Goal: Task Accomplishment & Management: Manage account settings

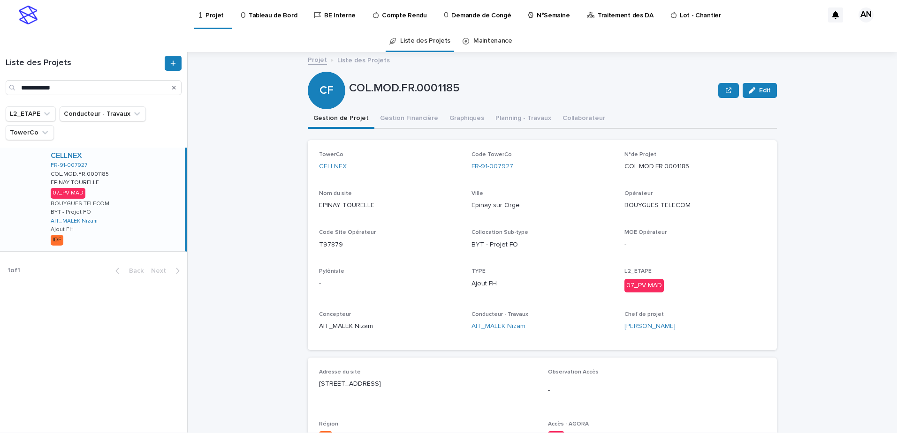
click at [174, 87] on icon "Search" at bounding box center [174, 88] width 4 height 4
click at [102, 86] on input "Search" at bounding box center [94, 87] width 176 height 15
paste input "**********"
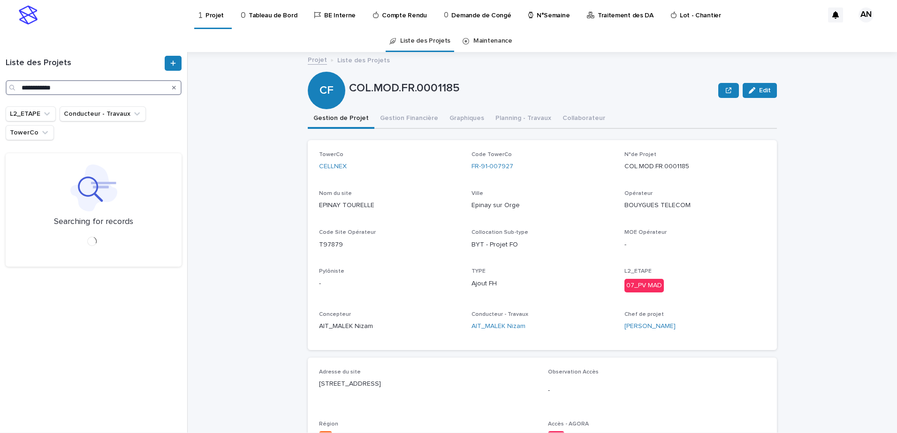
type input "**********"
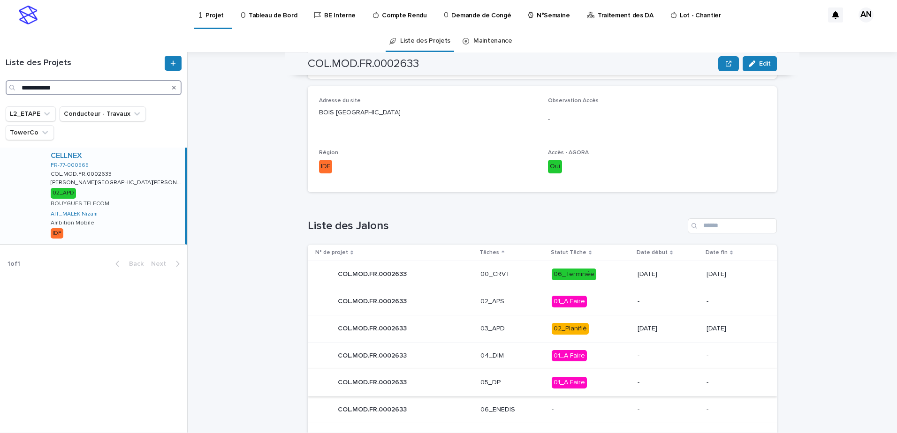
scroll to position [375, 0]
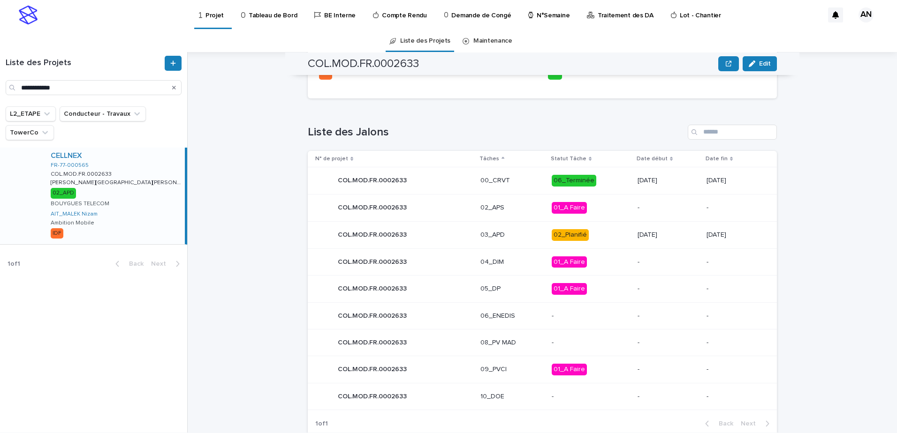
click at [515, 231] on p "03_APD" at bounding box center [511, 235] width 63 height 8
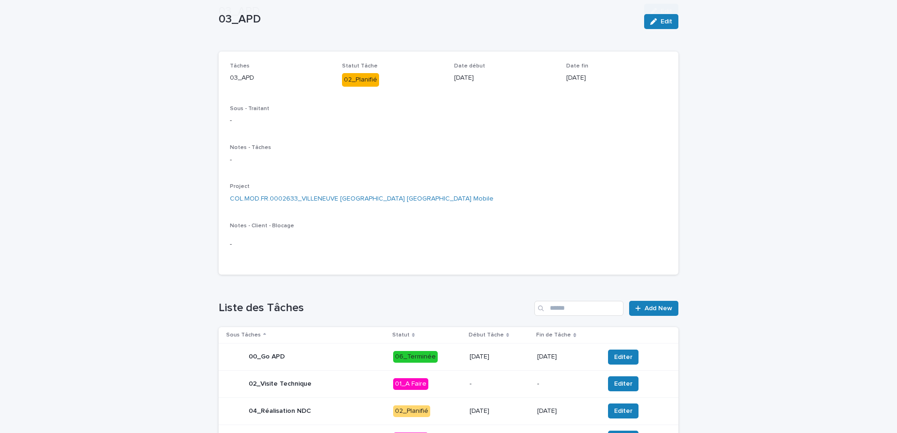
scroll to position [281, 0]
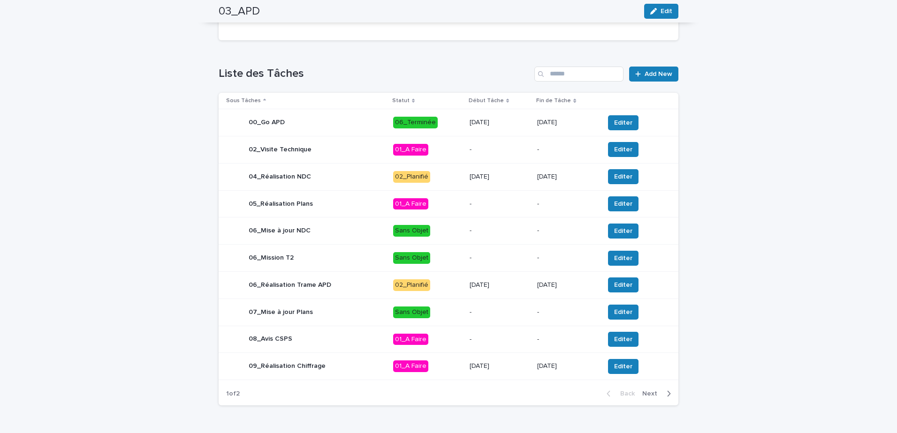
click at [442, 178] on p "02_Planifié" at bounding box center [427, 177] width 69 height 12
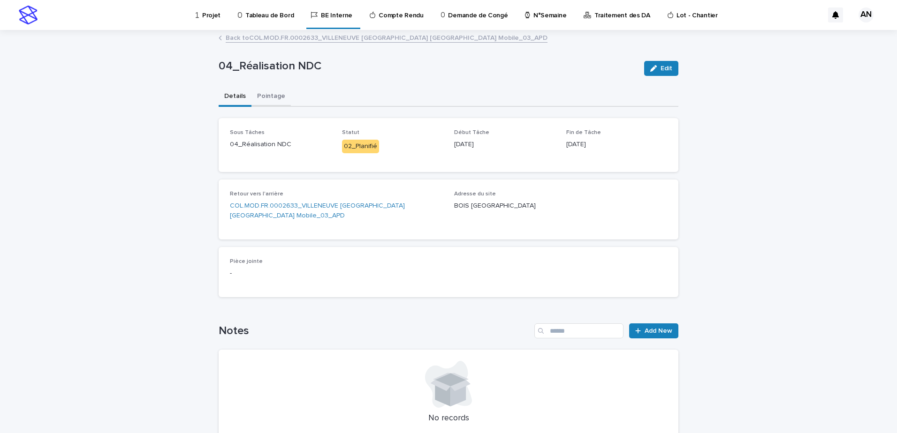
click at [258, 92] on button "Pointage" at bounding box center [270, 97] width 39 height 20
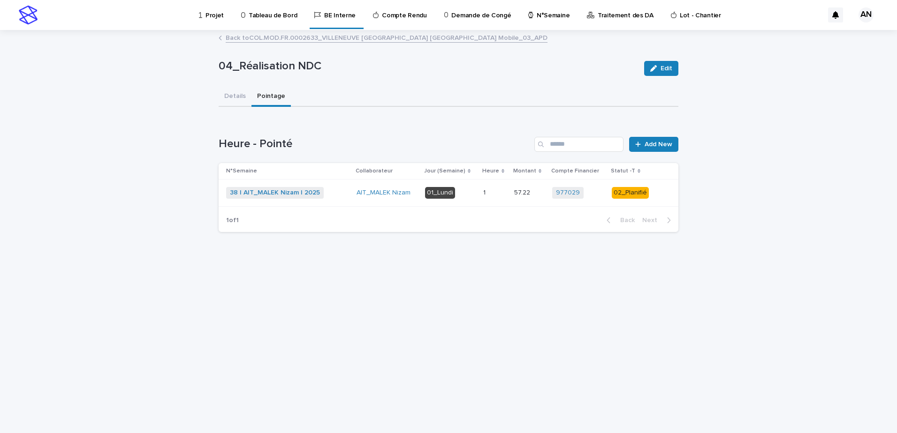
click at [335, 195] on div "38 | AIT_MALEK Nizam | 2025 + 0" at bounding box center [287, 193] width 123 height 12
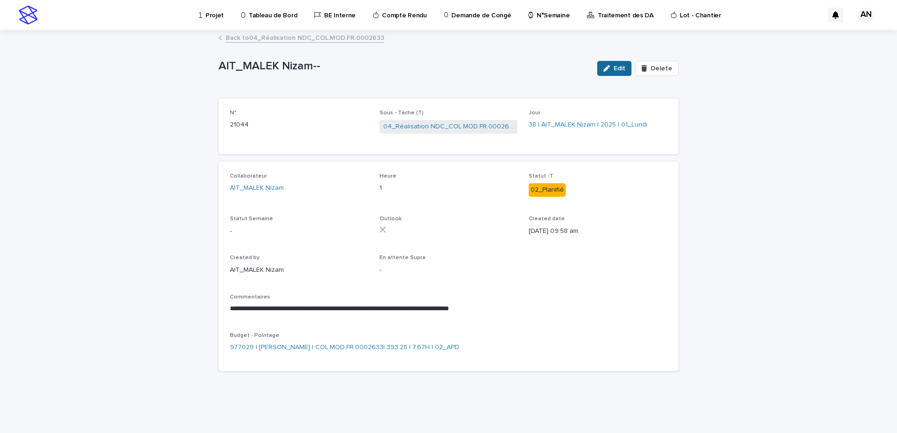
click at [617, 71] on span "Edit" at bounding box center [620, 68] width 12 height 7
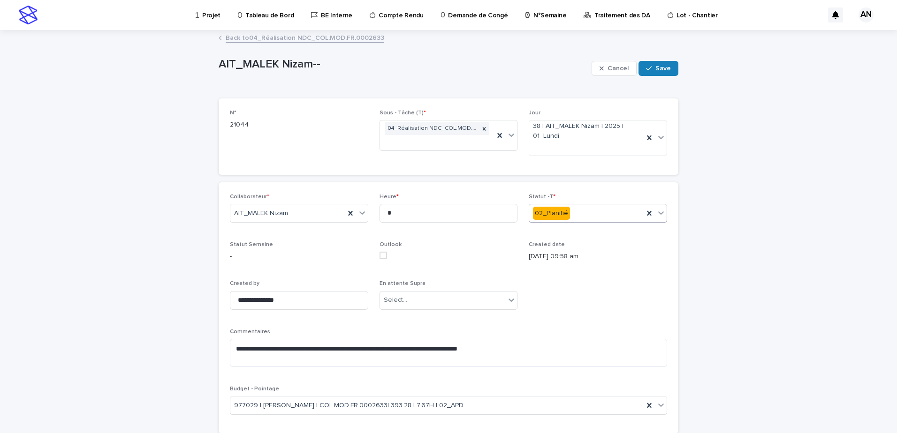
click at [656, 214] on icon at bounding box center [660, 212] width 9 height 9
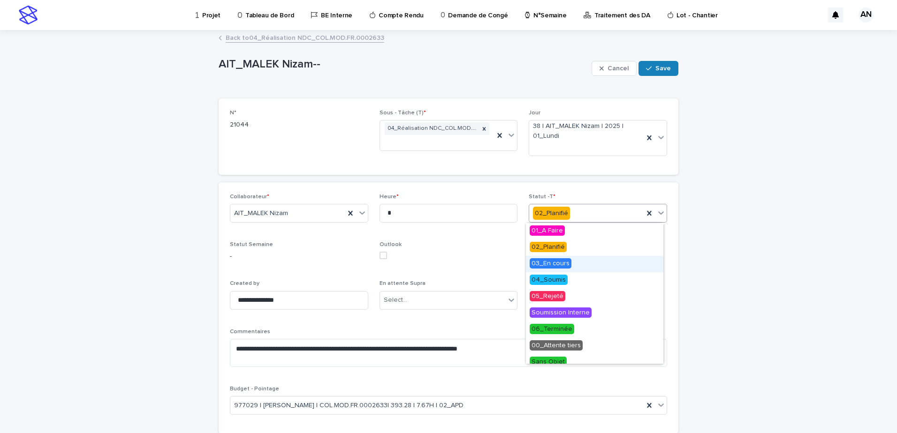
click at [584, 262] on div "03_En cours" at bounding box center [594, 264] width 137 height 16
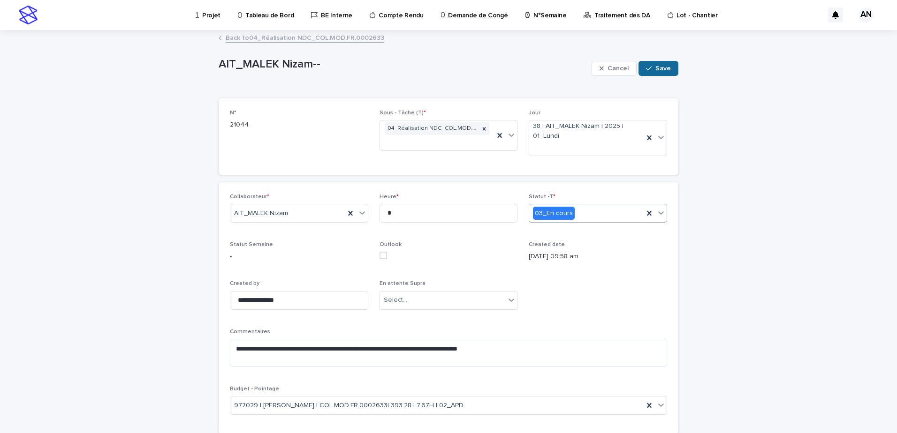
click at [655, 68] on span "Save" at bounding box center [662, 68] width 15 height 7
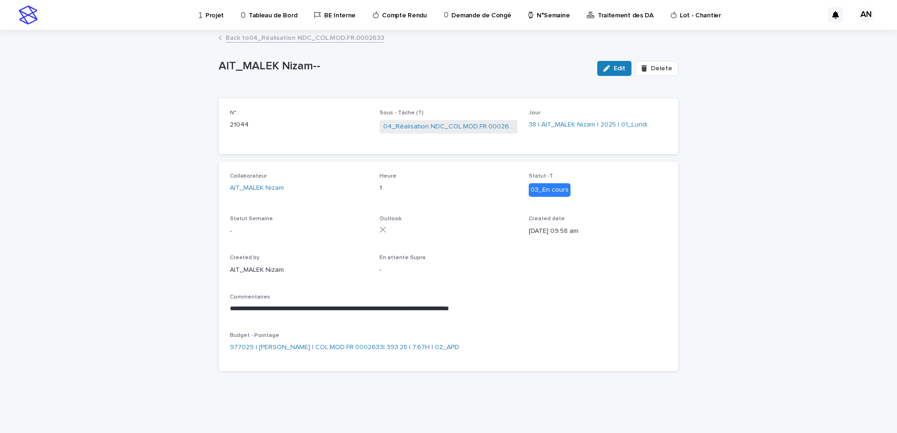
click at [269, 42] on link "Back to 04_Réalisation NDC_COL.MOD.FR.0002633" at bounding box center [305, 37] width 159 height 11
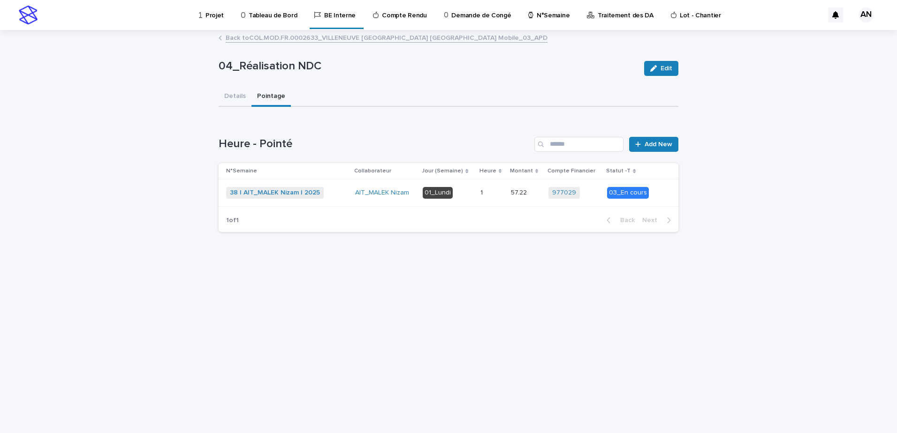
click at [266, 39] on link "Back to COL.MOD.FR.0002633_VILLENEUVE ST DENIS TGV_VILLENEUVE SAINT DENIS_Ambit…" at bounding box center [387, 37] width 322 height 11
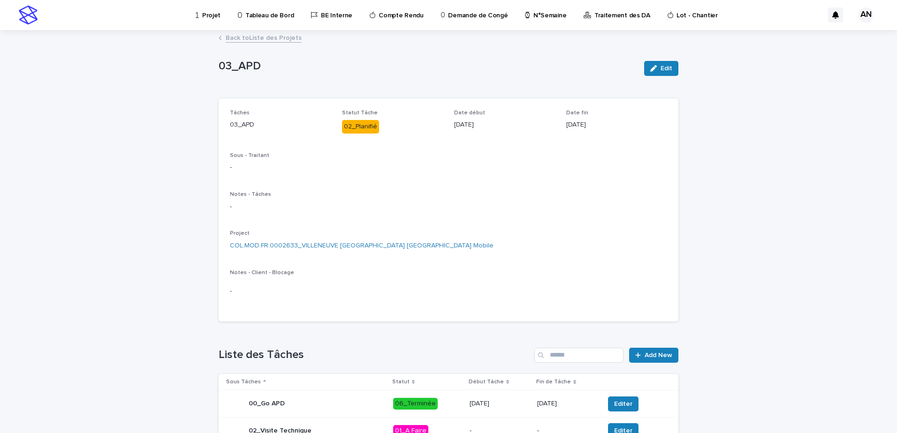
click at [269, 38] on link "Back to Liste des Projets" at bounding box center [264, 37] width 76 height 11
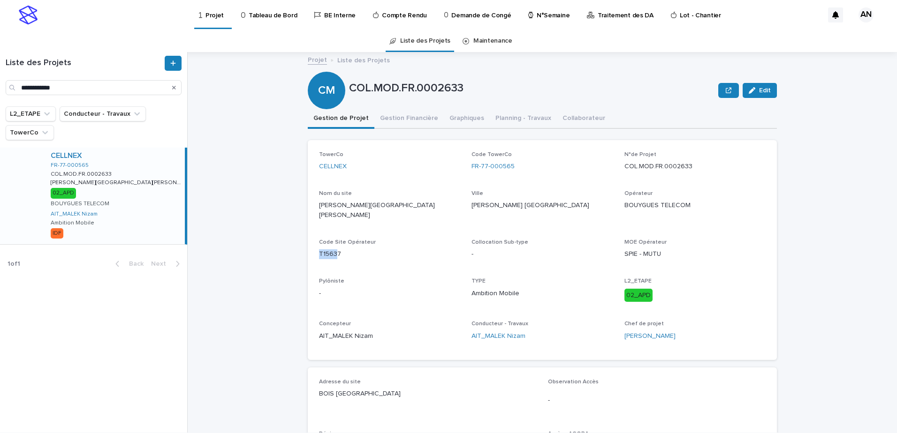
drag, startPoint x: 333, startPoint y: 248, endPoint x: 318, endPoint y: 245, distance: 14.7
click at [319, 250] on p "T15637" at bounding box center [389, 255] width 141 height 10
drag, startPoint x: 318, startPoint y: 242, endPoint x: 367, endPoint y: 249, distance: 48.8
click at [363, 254] on div "Code Site Opérateur T15637" at bounding box center [389, 253] width 141 height 28
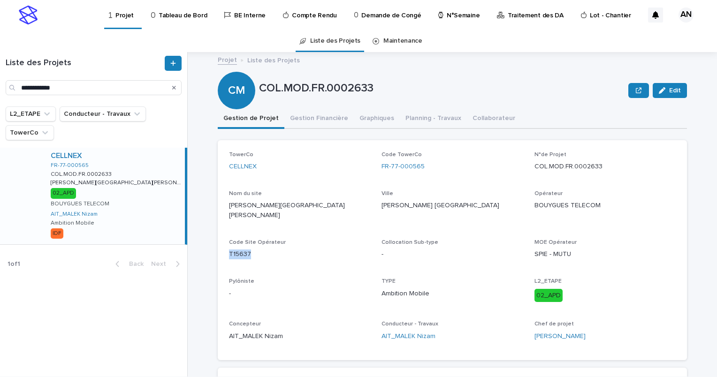
drag, startPoint x: 250, startPoint y: 247, endPoint x: 217, endPoint y: 248, distance: 32.4
click at [218, 248] on div "TowerCo CELLNEX Code TowerCo FR-77-000565 N°de Projet COL.MOD.FR.0002633 Nom du…" at bounding box center [452, 250] width 469 height 220
copy p "T15637"
drag, startPoint x: 420, startPoint y: 168, endPoint x: 375, endPoint y: 174, distance: 45.9
click at [375, 174] on div "TowerCo CELLNEX Code TowerCo FR-77-000565 N°de Projet COL.MOD.FR.0002633 Nom du…" at bounding box center [452, 249] width 447 height 197
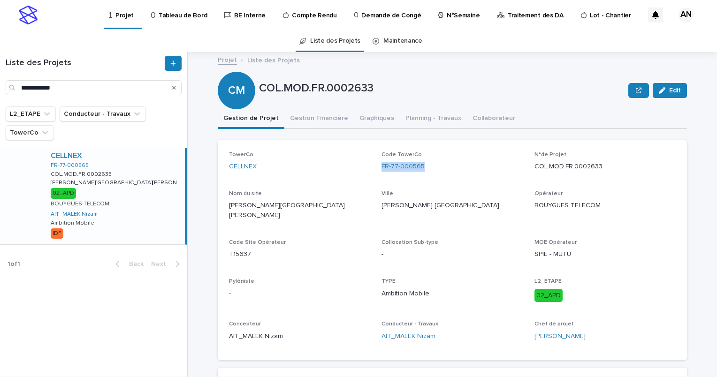
copy link "FR-77-000565"
drag, startPoint x: 602, startPoint y: 207, endPoint x: 530, endPoint y: 209, distance: 72.3
click at [530, 209] on div "TowerCo CELLNEX Code TowerCo FR-77-000565 N°de Projet COL.MOD.FR.0002633 Nom du…" at bounding box center [452, 249] width 447 height 197
copy p "BOUYGUES TELECOM"
drag, startPoint x: 433, startPoint y: 288, endPoint x: 370, endPoint y: 287, distance: 63.8
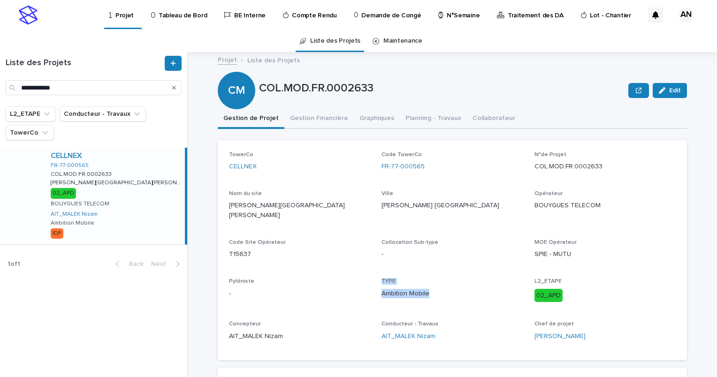
click at [370, 287] on div "TowerCo CELLNEX Code TowerCo FR-77-000565 N°de Projet COL.MOD.FR.0002633 Nom du…" at bounding box center [452, 249] width 447 height 197
click at [408, 300] on div "TowerCo CELLNEX Code TowerCo FR-77-000565 N°de Projet COL.MOD.FR.0002633 Nom du…" at bounding box center [452, 249] width 447 height 197
click at [412, 299] on span "TYPE Ambition Mobile" at bounding box center [451, 293] width 141 height 31
drag, startPoint x: 430, startPoint y: 284, endPoint x: 378, endPoint y: 283, distance: 52.1
click at [381, 289] on p "Ambition Mobile" at bounding box center [451, 294] width 141 height 10
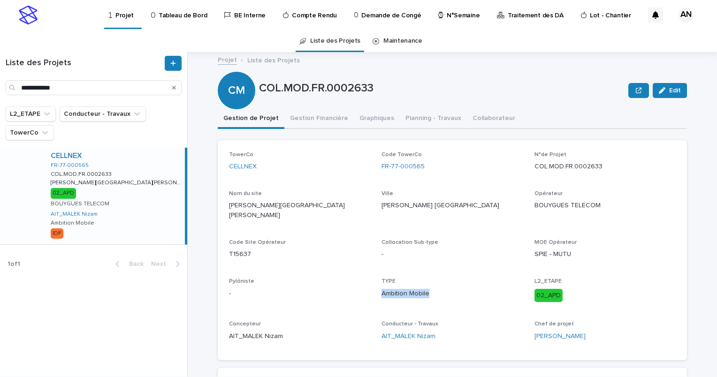
copy p "Ambition Mobile"
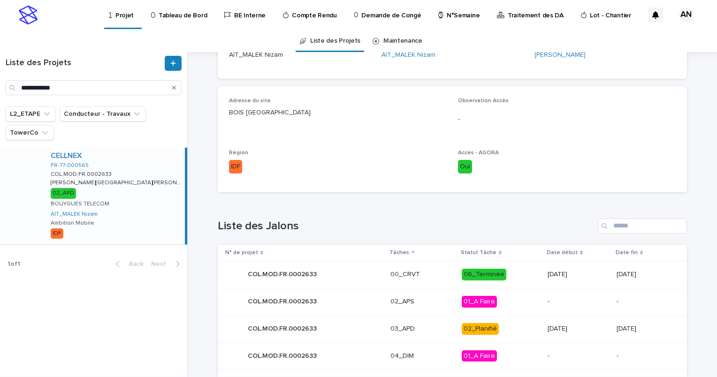
scroll to position [328, 0]
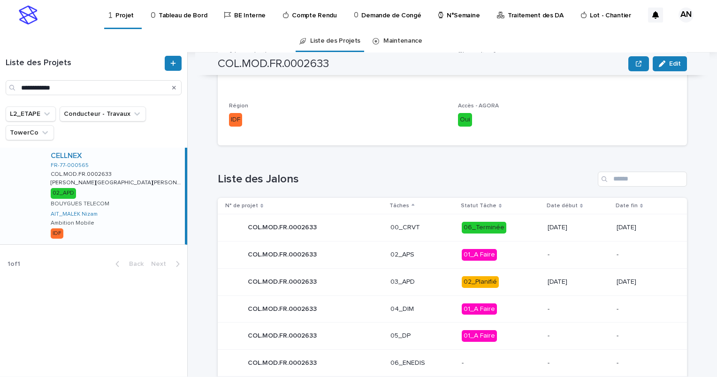
click at [421, 277] on div "03_APD" at bounding box center [421, 281] width 63 height 15
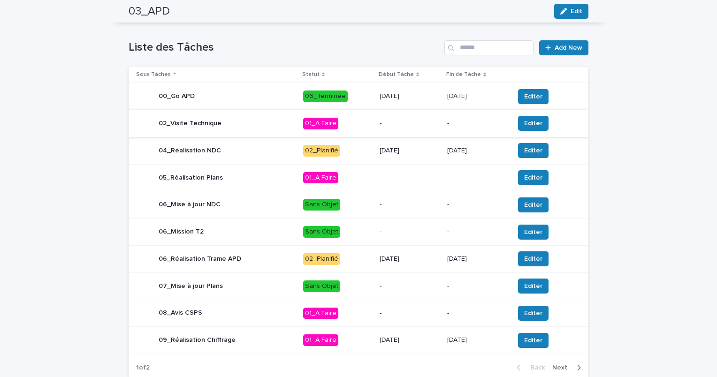
scroll to position [261, 0]
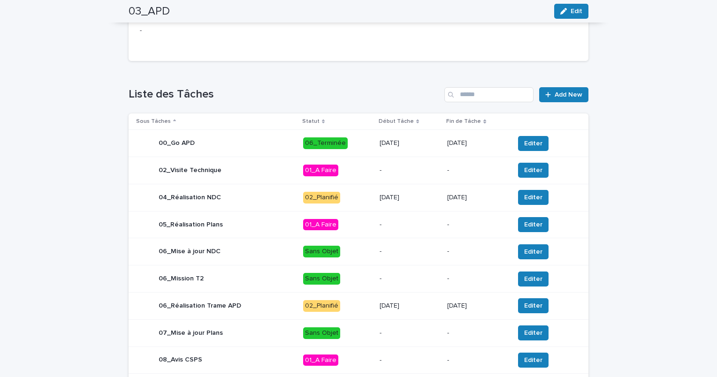
click at [250, 192] on div "04_Réalisation NDC" at bounding box center [215, 197] width 159 height 19
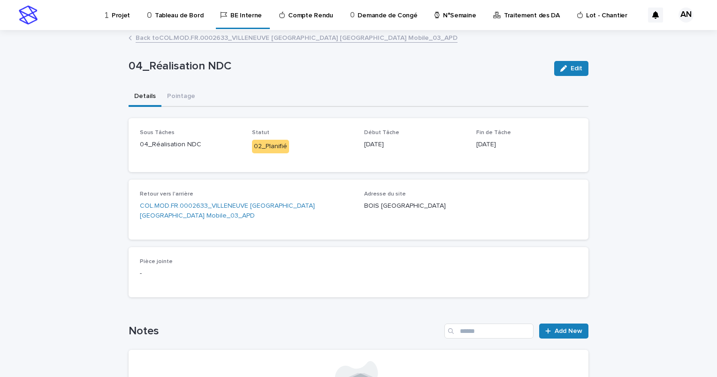
scroll to position [135, 0]
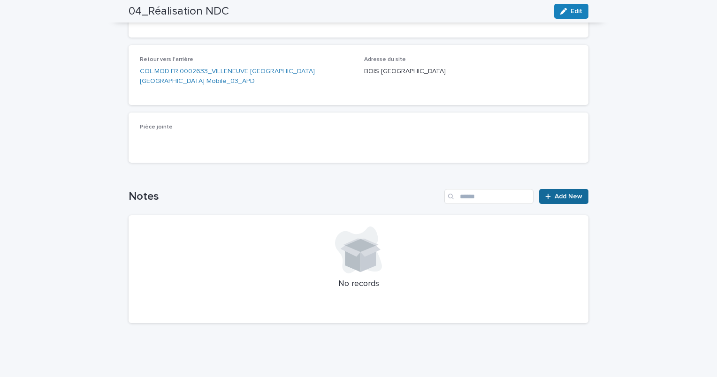
click at [559, 196] on span "Add New" at bounding box center [568, 196] width 28 height 7
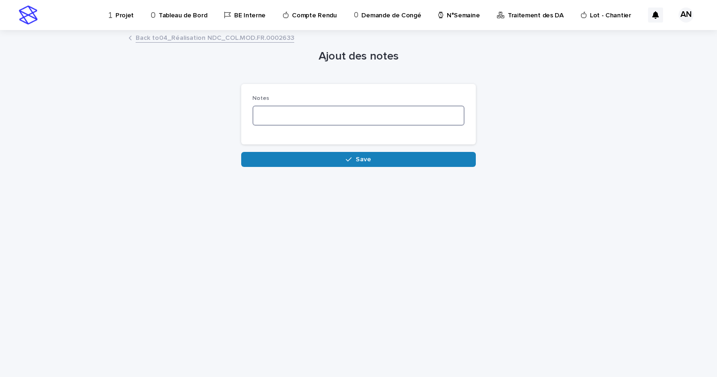
click at [370, 115] on textarea at bounding box center [358, 116] width 212 height 20
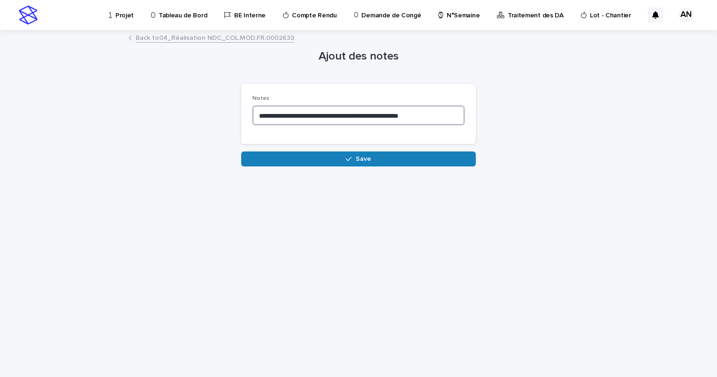
click at [437, 114] on textarea "**********" at bounding box center [358, 116] width 212 height 20
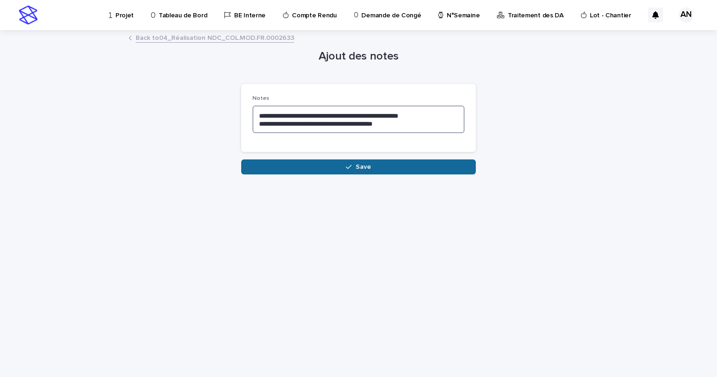
type textarea "**********"
click at [357, 165] on span "Save" at bounding box center [363, 167] width 15 height 7
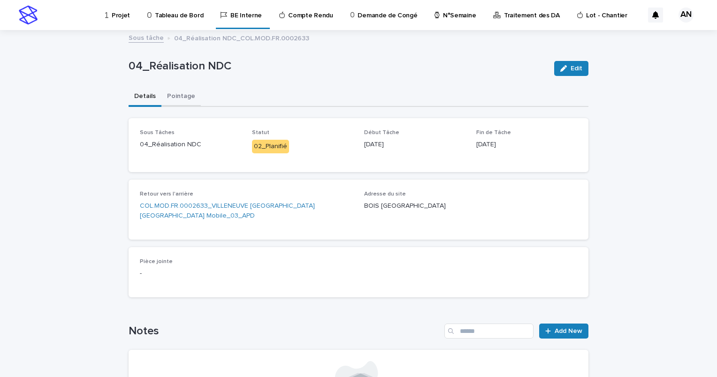
click at [182, 98] on button "Pointage" at bounding box center [180, 97] width 39 height 20
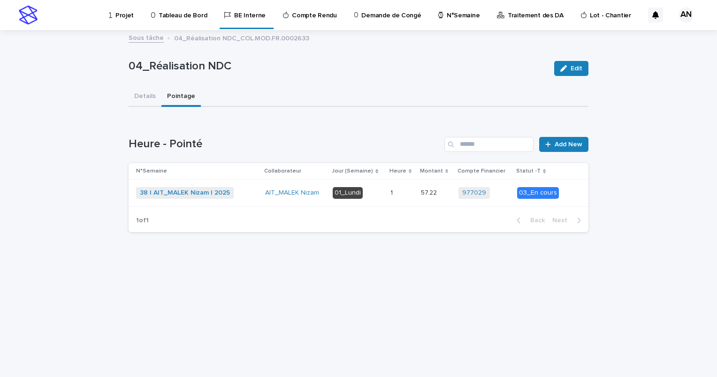
click at [127, 16] on p "Projet" at bounding box center [124, 10] width 18 height 20
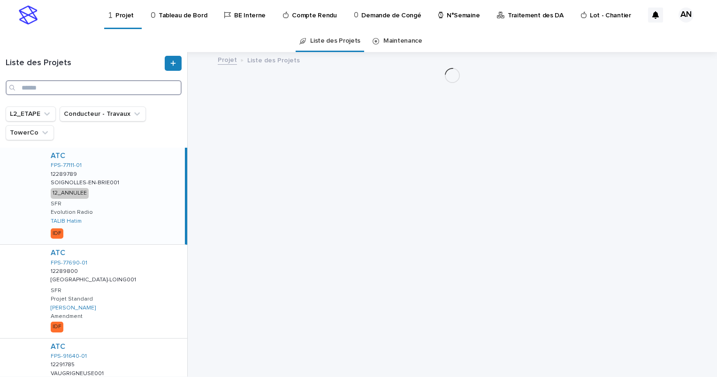
click at [93, 86] on input "Search" at bounding box center [94, 87] width 176 height 15
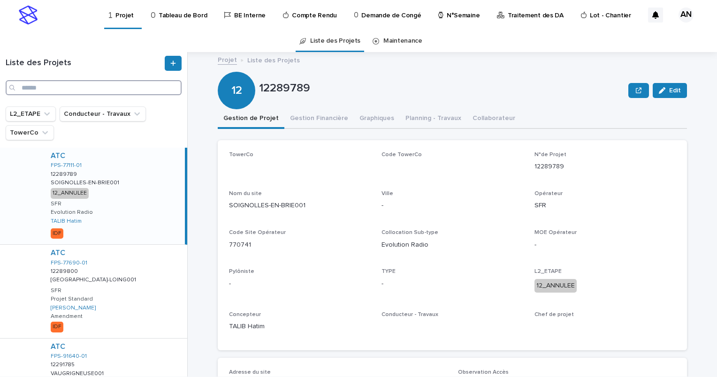
paste input "**********"
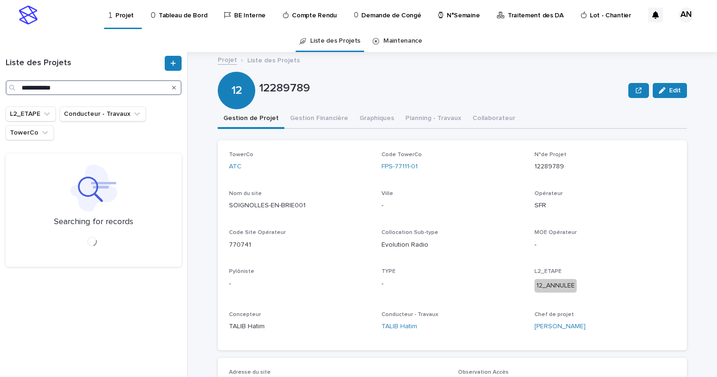
type input "**********"
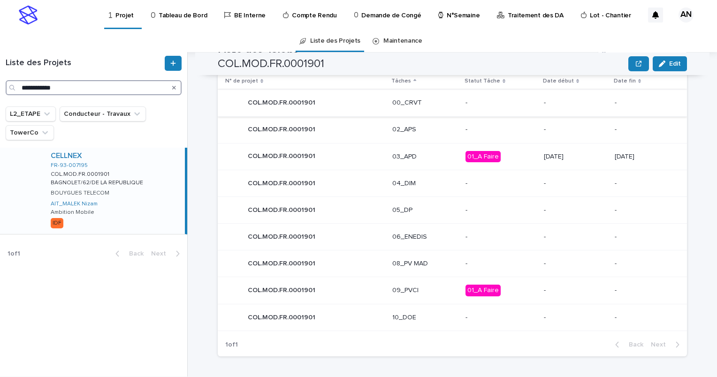
scroll to position [346, 0]
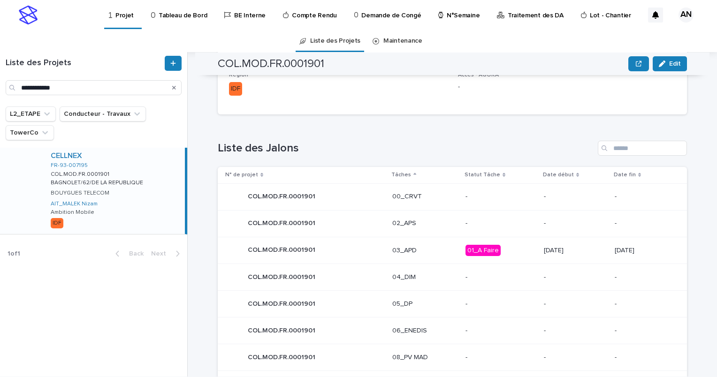
click at [423, 251] on p "03_APD" at bounding box center [424, 251] width 65 height 8
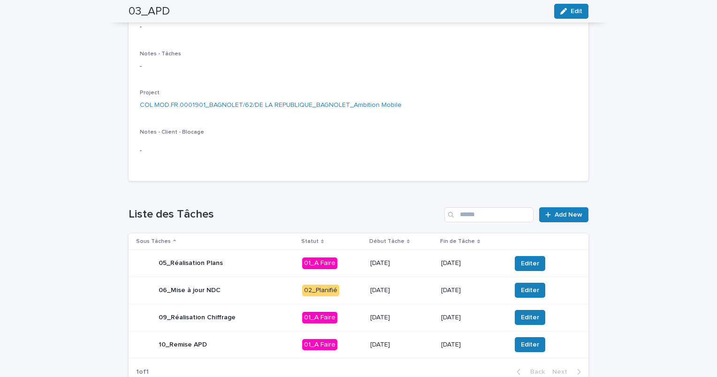
scroll to position [201, 0]
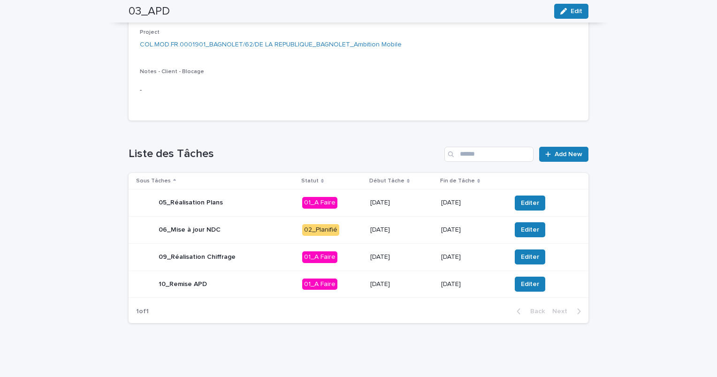
click at [257, 231] on div "06_Mise à jour NDC" at bounding box center [215, 229] width 159 height 19
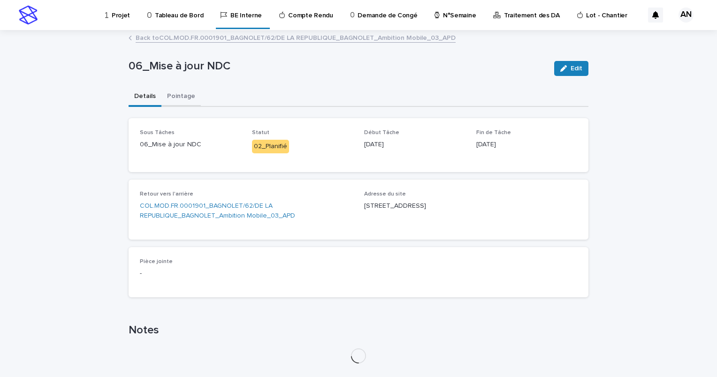
click at [175, 100] on button "Pointage" at bounding box center [180, 97] width 39 height 20
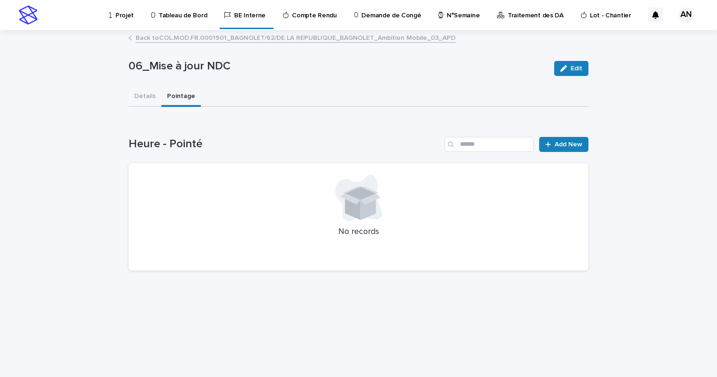
click at [251, 38] on link "Back to COL.MOD.FR.0001901_BAGNOLET/62/DE LA REPUBLIQUE_BAGNOLET_Ambition Mobil…" at bounding box center [296, 37] width 320 height 11
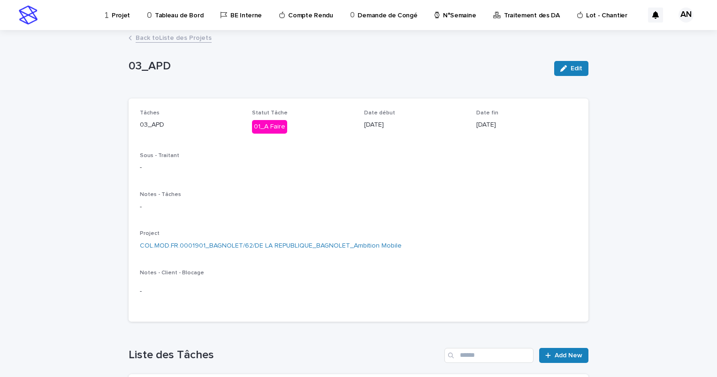
click at [187, 35] on link "Back to Liste des Projets" at bounding box center [174, 37] width 76 height 11
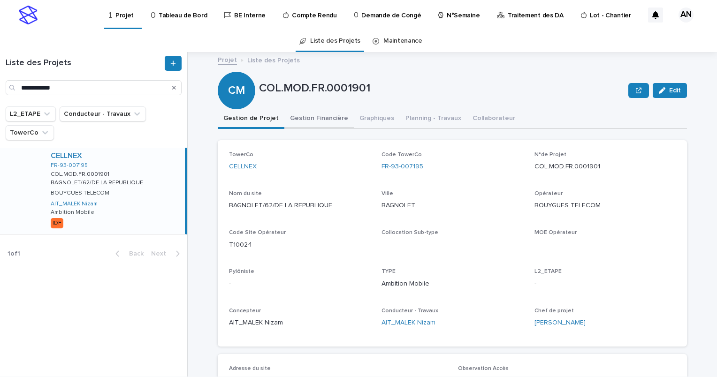
click at [319, 116] on button "Gestion Financière" at bounding box center [318, 119] width 69 height 20
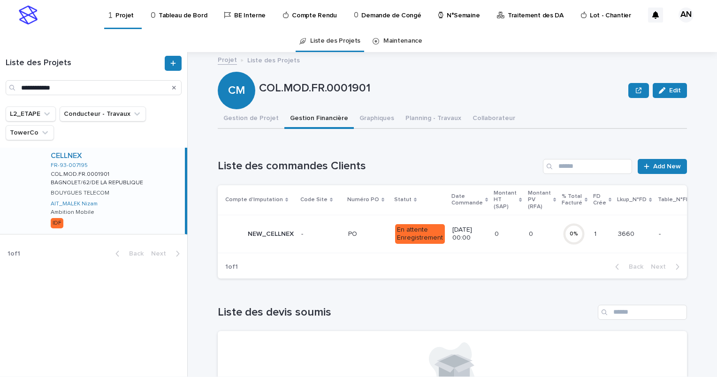
click at [322, 237] on p at bounding box center [320, 234] width 39 height 8
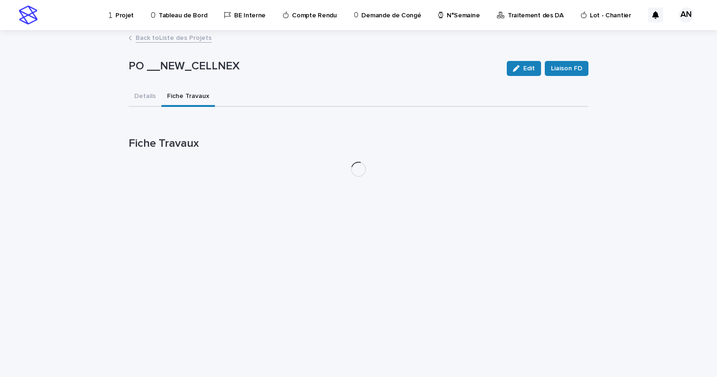
click at [184, 98] on button "Fiche Travaux" at bounding box center [187, 97] width 53 height 20
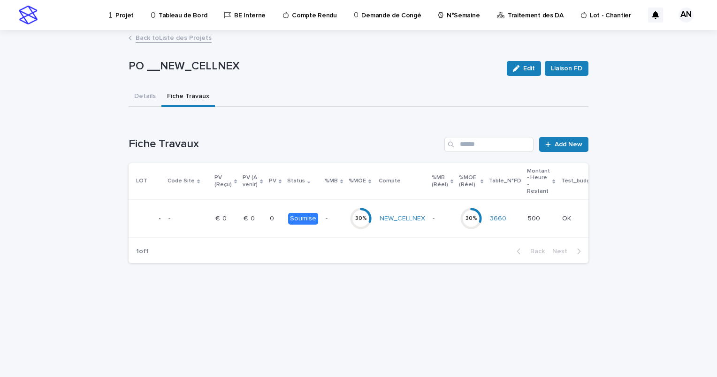
click at [270, 226] on div "0 0" at bounding box center [275, 218] width 11 height 15
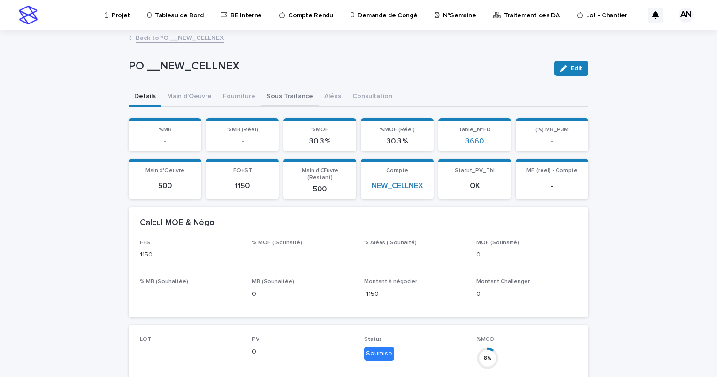
click at [276, 102] on button "Sous Traitance" at bounding box center [290, 97] width 58 height 20
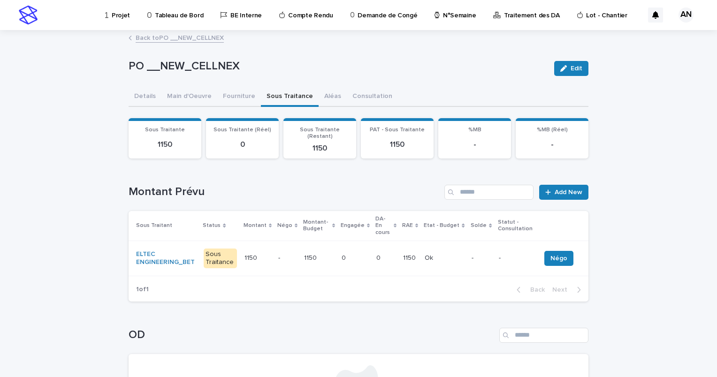
click at [628, 145] on div "Loading... Saving… Loading... Saving… PO __NEW_CELLNEX Edit PO __NEW_CELLNEX Ed…" at bounding box center [358, 273] width 717 height 485
click at [111, 17] on div "Projet" at bounding box center [119, 10] width 30 height 20
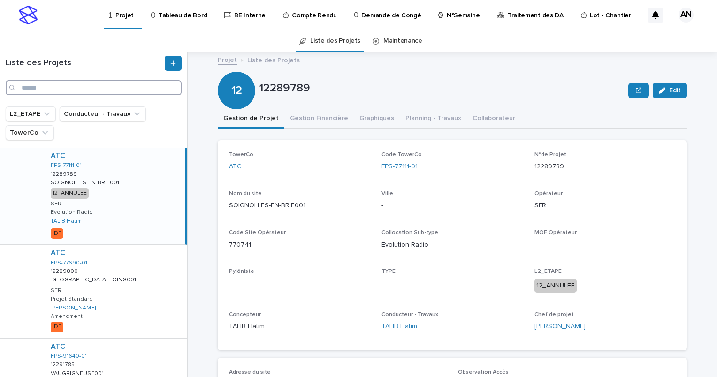
click at [100, 85] on input "Search" at bounding box center [94, 87] width 176 height 15
paste input "**********"
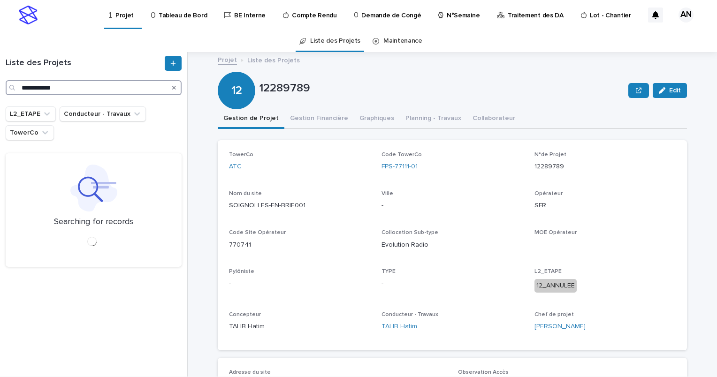
type input "**********"
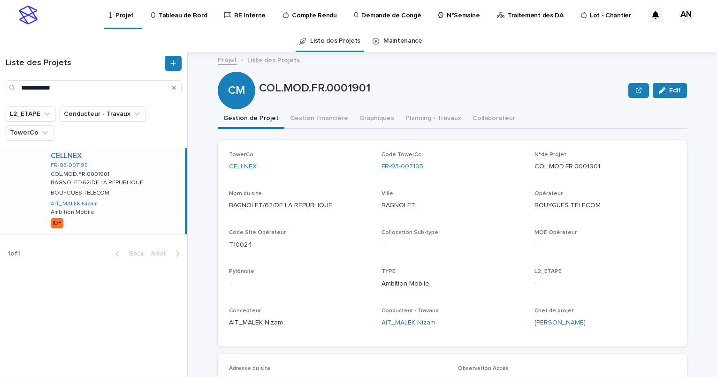
click at [146, 200] on div "CELLNEX FR-93-007195 COL.MOD.FR.0001901 COL.MOD.FR.0001901 BAGNOLET/62/DE LA RE…" at bounding box center [114, 191] width 142 height 86
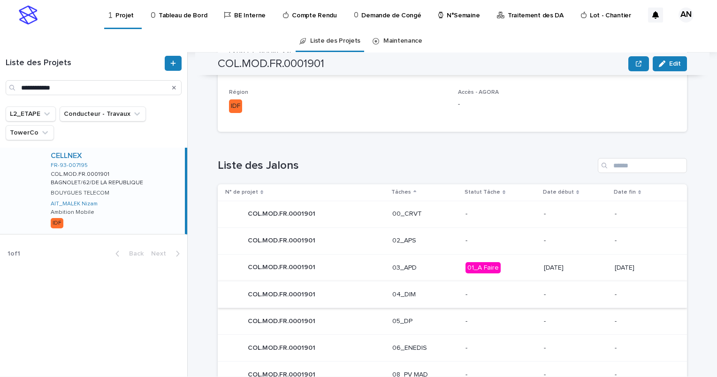
scroll to position [375, 0]
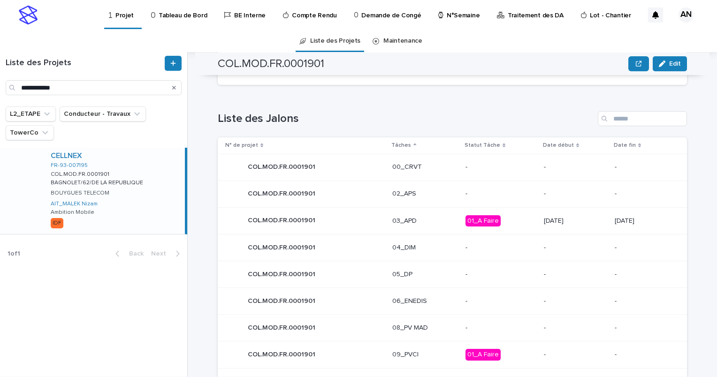
click at [426, 224] on p "03_APD" at bounding box center [424, 221] width 65 height 8
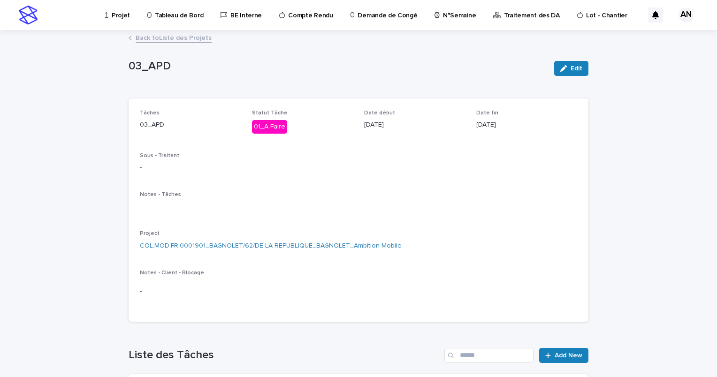
click at [146, 38] on link "Back to Liste des Projets" at bounding box center [174, 37] width 76 height 11
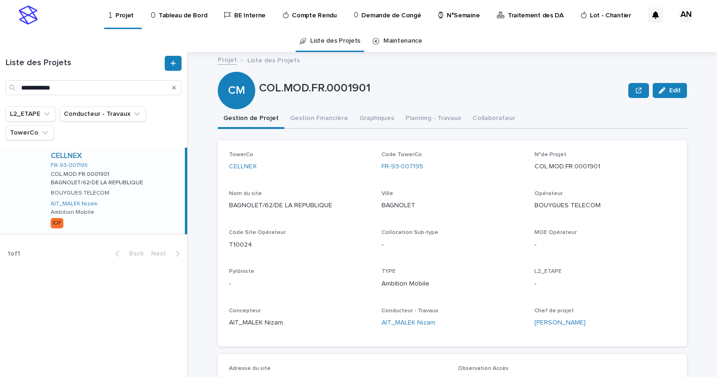
drag, startPoint x: 426, startPoint y: 165, endPoint x: 377, endPoint y: 169, distance: 49.4
click at [377, 169] on div "TowerCo CELLNEX Code TowerCo FR-93-007195 N°de Projet COL.MOD.FR.0001901 Nom du…" at bounding box center [452, 243] width 447 height 184
copy link "FR-93-007195"
click at [308, 119] on button "Gestion Financière" at bounding box center [318, 119] width 69 height 20
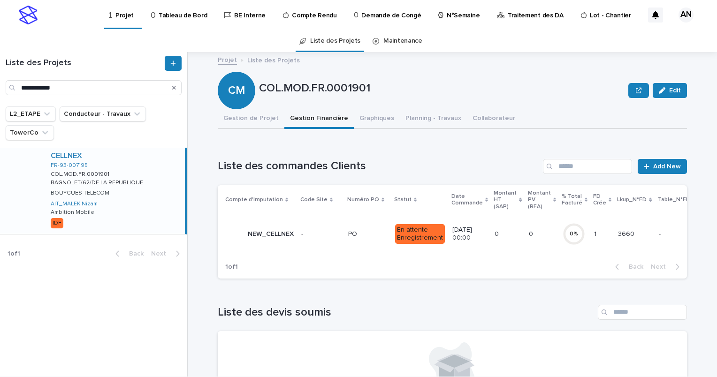
click at [369, 239] on div "PO PO" at bounding box center [367, 234] width 39 height 15
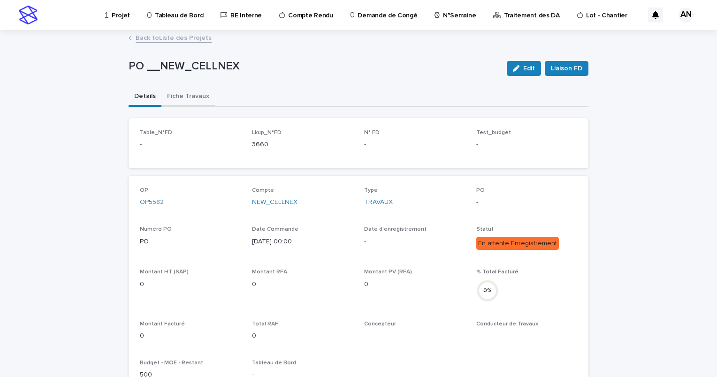
click at [193, 95] on button "Fiche Travaux" at bounding box center [187, 97] width 53 height 20
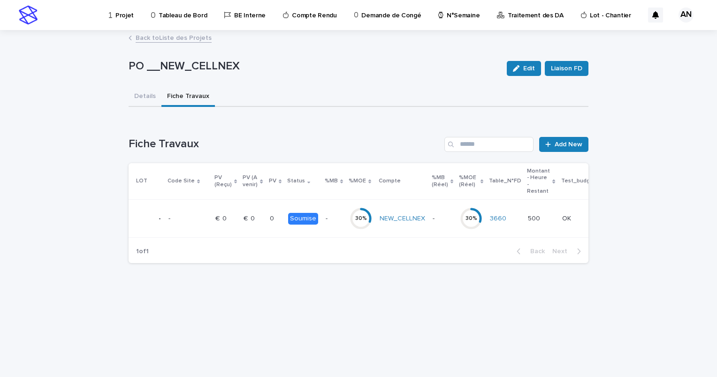
click at [236, 213] on td "€  0 €  0" at bounding box center [226, 219] width 28 height 38
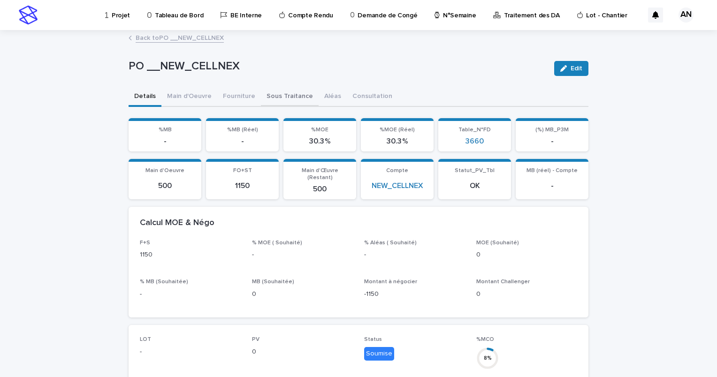
click at [284, 100] on button "Sous Traitance" at bounding box center [290, 97] width 58 height 20
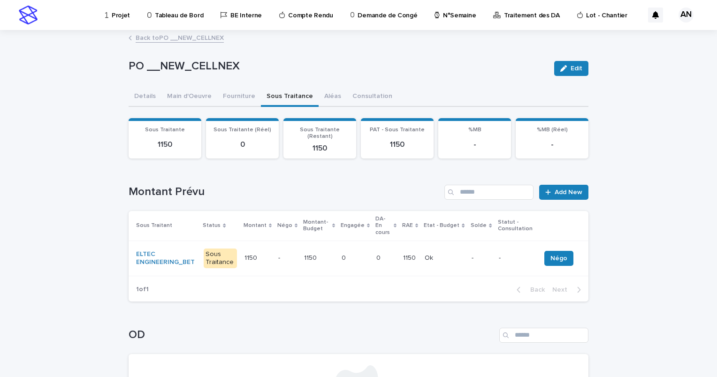
click at [179, 36] on link "Back to PO __NEW_CELLNEX" at bounding box center [180, 37] width 88 height 11
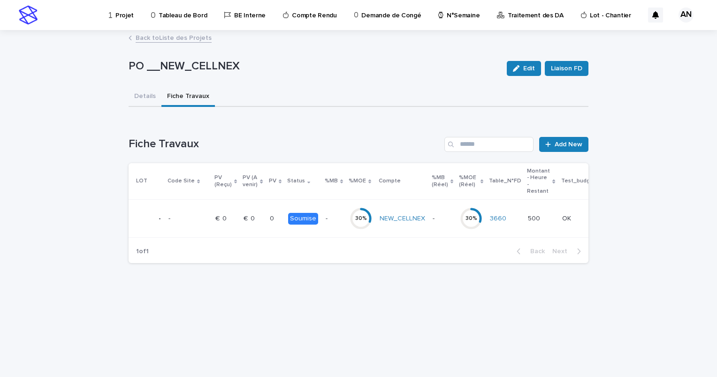
click at [122, 14] on p "Projet" at bounding box center [124, 10] width 18 height 20
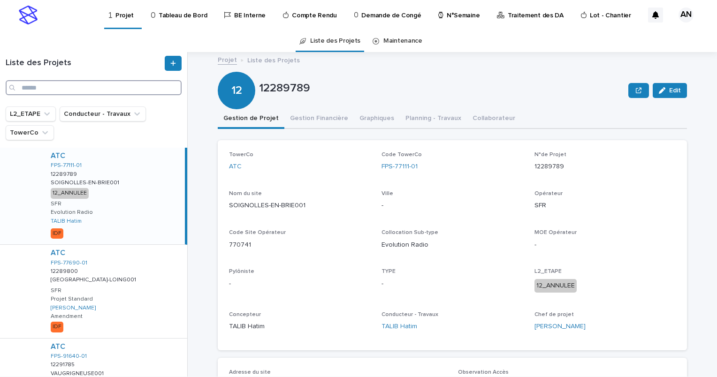
click at [60, 89] on input "Search" at bounding box center [94, 87] width 176 height 15
paste input "**********"
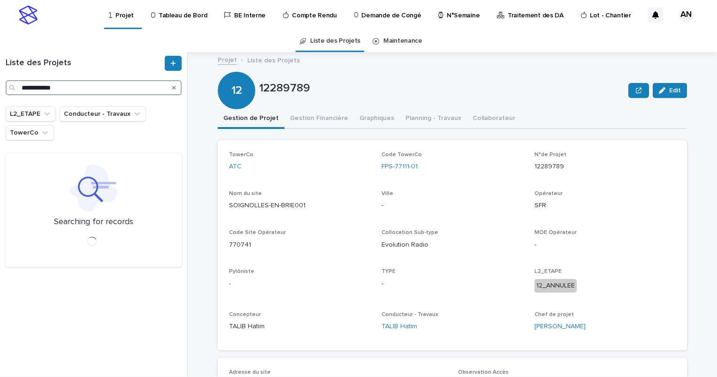
type input "**********"
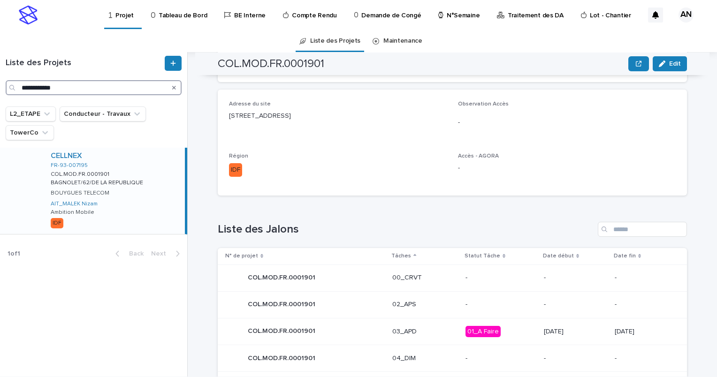
scroll to position [352, 0]
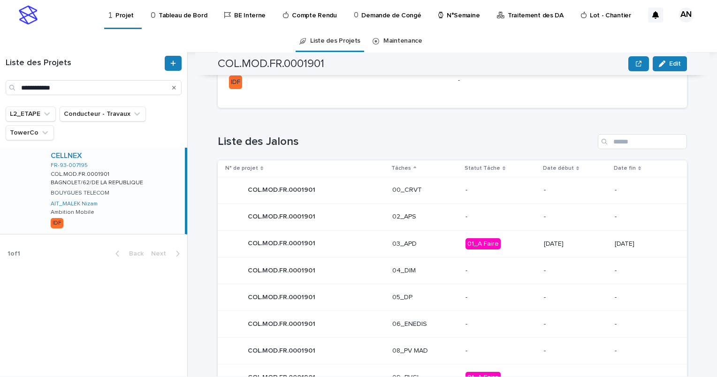
click at [414, 248] on div "03_APD" at bounding box center [424, 243] width 65 height 15
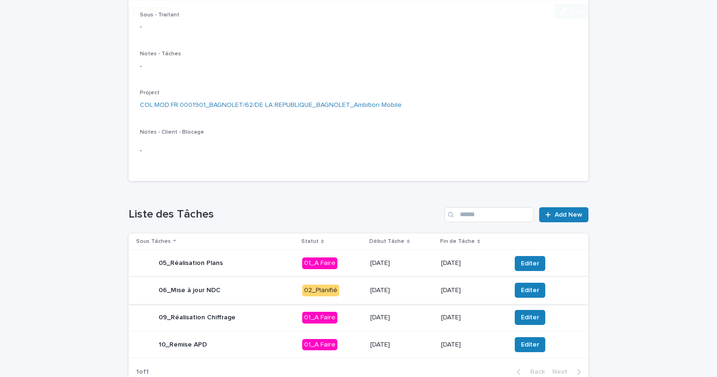
scroll to position [188, 0]
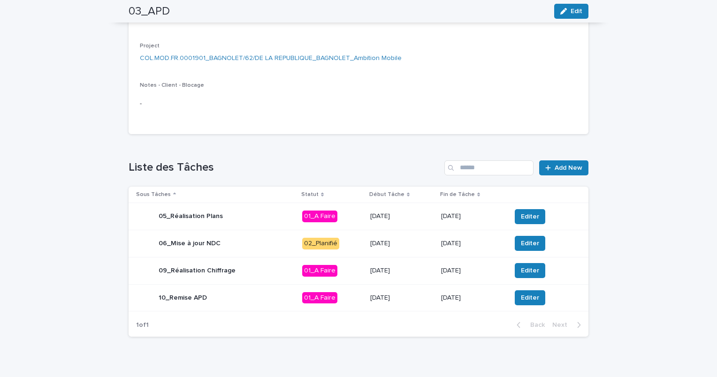
click at [355, 243] on p "02_Planifié" at bounding box center [332, 244] width 61 height 12
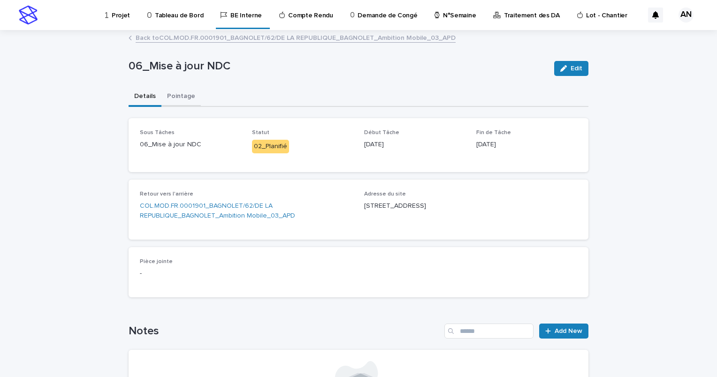
click at [176, 99] on button "Pointage" at bounding box center [180, 97] width 39 height 20
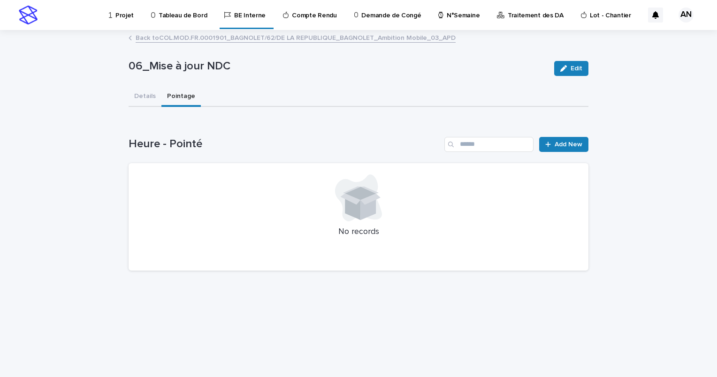
click at [173, 36] on link "Back to COL.MOD.FR.0001901_BAGNOLET/62/DE LA REPUBLIQUE_BAGNOLET_Ambition Mobil…" at bounding box center [296, 37] width 320 height 11
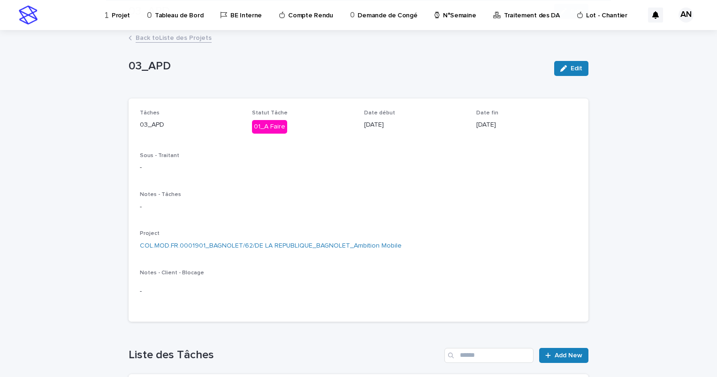
scroll to position [201, 0]
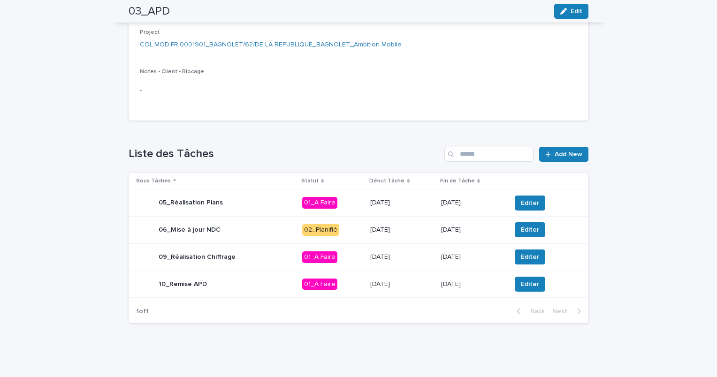
click at [251, 228] on div "06_Mise à jour NDC" at bounding box center [215, 229] width 159 height 19
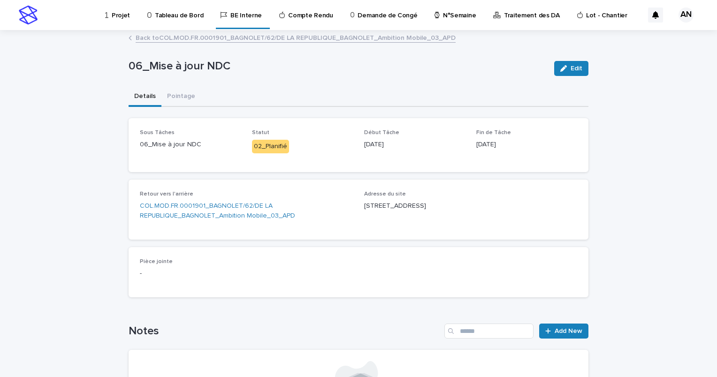
click at [203, 36] on link "Back to COL.MOD.FR.0001901_BAGNOLET/62/DE LA REPUBLIQUE_BAGNOLET_Ambition Mobil…" at bounding box center [296, 37] width 320 height 11
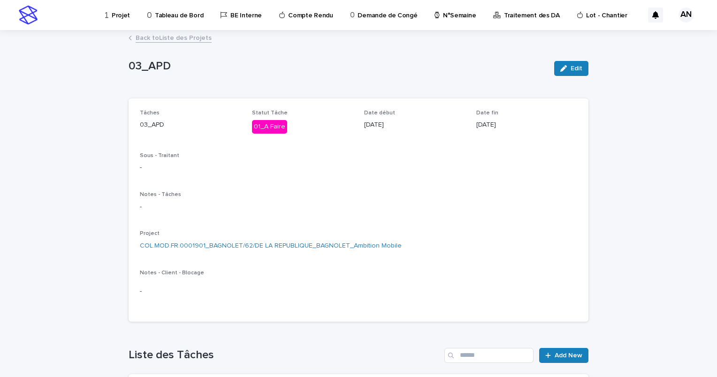
click at [181, 39] on link "Back to Liste des Projets" at bounding box center [174, 37] width 76 height 11
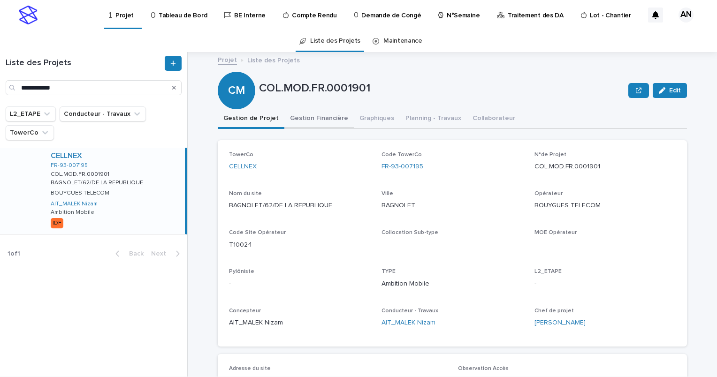
click at [298, 119] on button "Gestion Financière" at bounding box center [318, 119] width 69 height 20
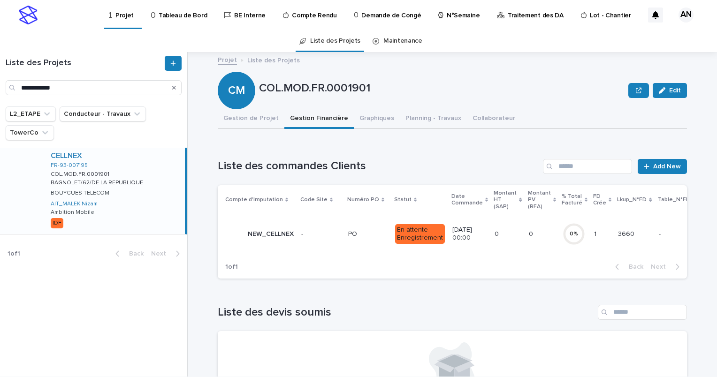
click at [364, 239] on div "PO PO" at bounding box center [367, 234] width 39 height 15
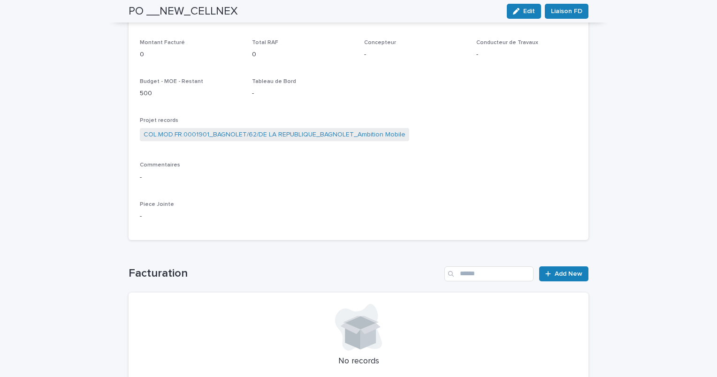
scroll to position [47, 0]
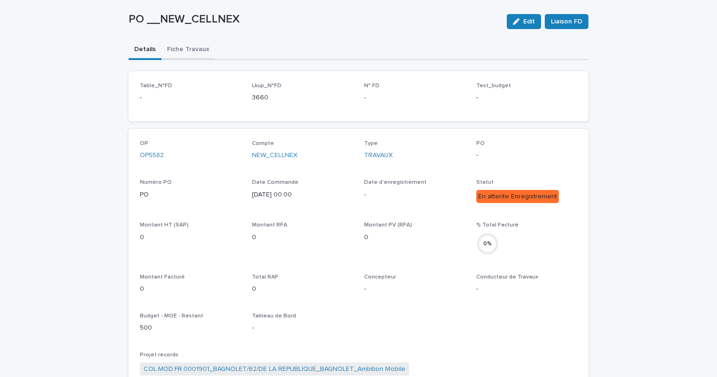
click at [179, 55] on div "PO __NEW_CELLNEX Edit Liaison FD PO __NEW_CELLNEX Edit Liaison FD Sorry, there …" at bounding box center [359, 313] width 460 height 658
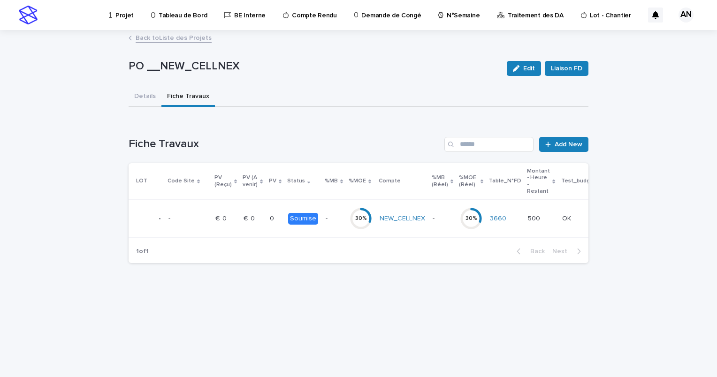
click at [266, 220] on td "0 0" at bounding box center [275, 219] width 18 height 38
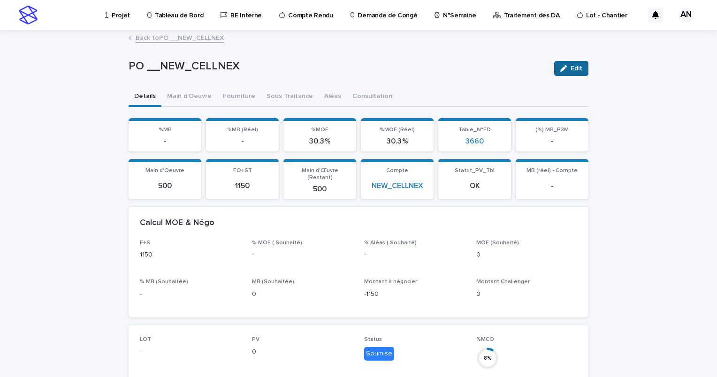
click at [572, 73] on button "Edit" at bounding box center [571, 68] width 34 height 15
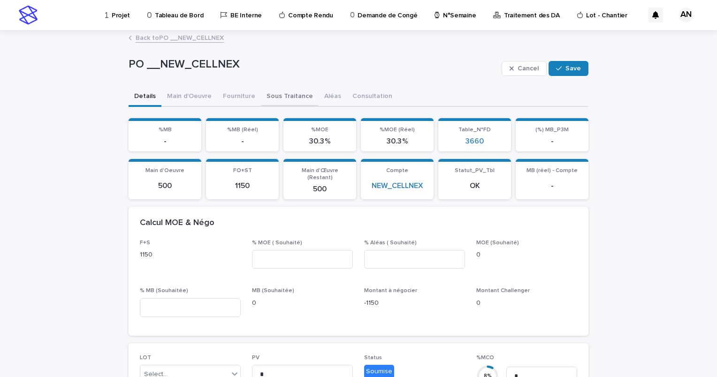
click at [271, 98] on button "Sous Traitance" at bounding box center [290, 97] width 58 height 20
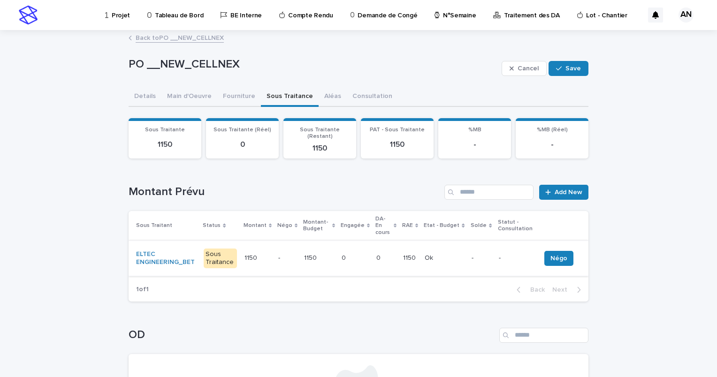
scroll to position [47, 0]
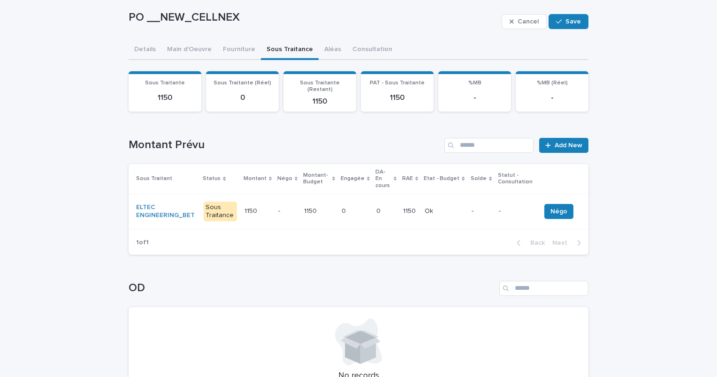
click at [286, 207] on p "-" at bounding box center [287, 211] width 18 height 8
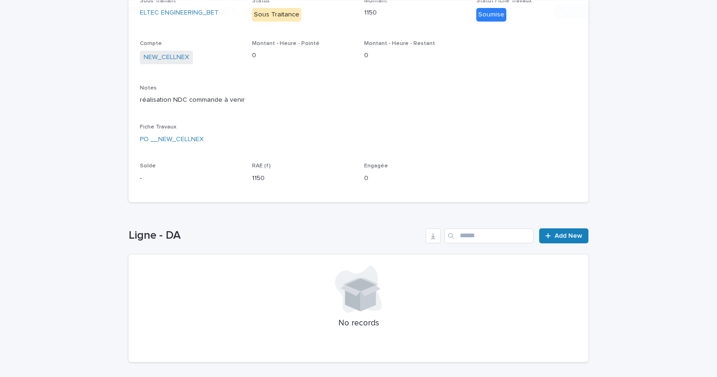
scroll to position [227, 0]
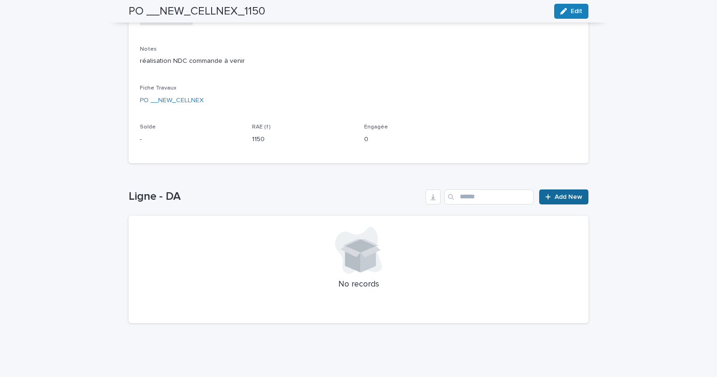
click at [564, 194] on span "Add New" at bounding box center [568, 197] width 28 height 7
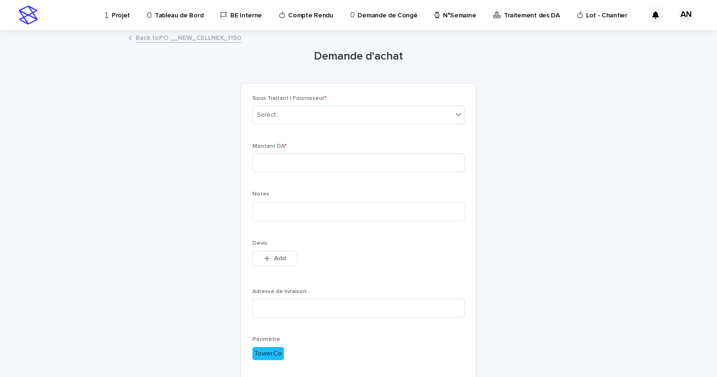
click at [220, 42] on link "Back to PO __NEW_CELLNEX_1150" at bounding box center [189, 37] width 106 height 11
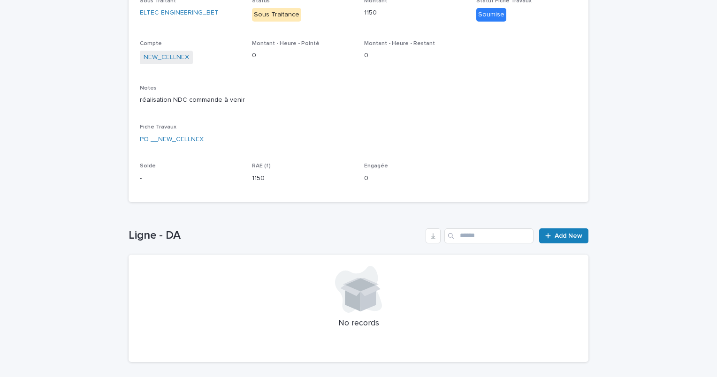
scroll to position [227, 0]
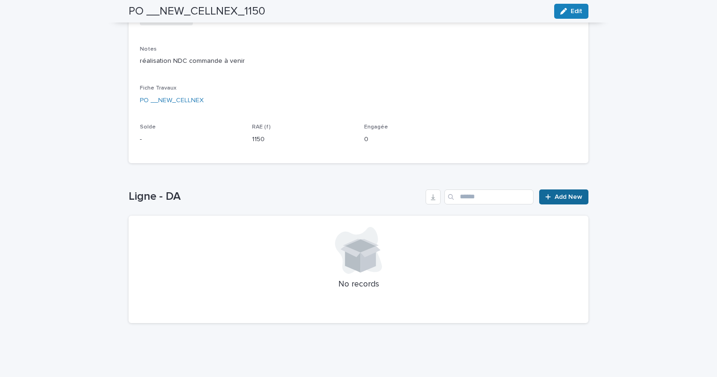
click at [562, 198] on span "Add New" at bounding box center [568, 197] width 28 height 7
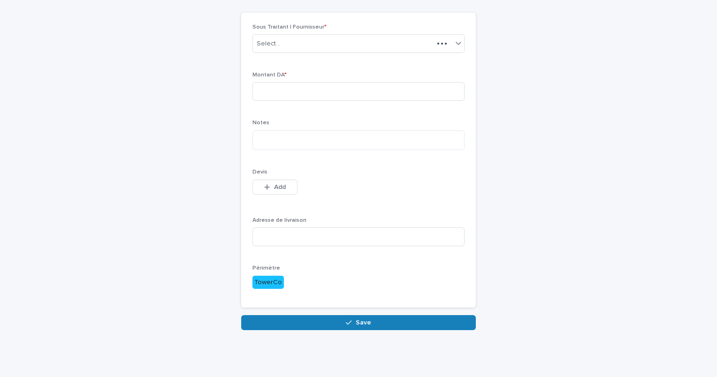
scroll to position [62, 0]
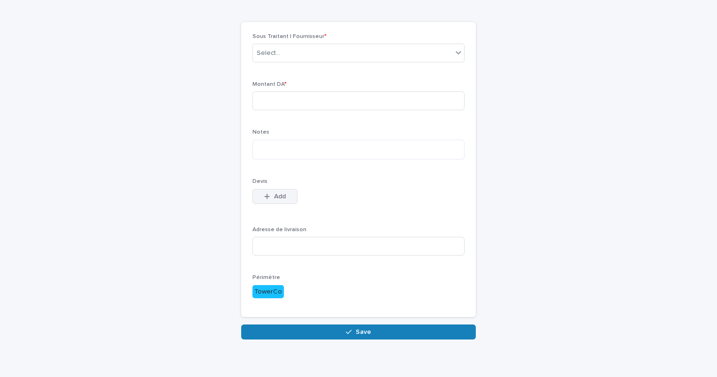
click at [279, 192] on button "Add" at bounding box center [274, 196] width 45 height 15
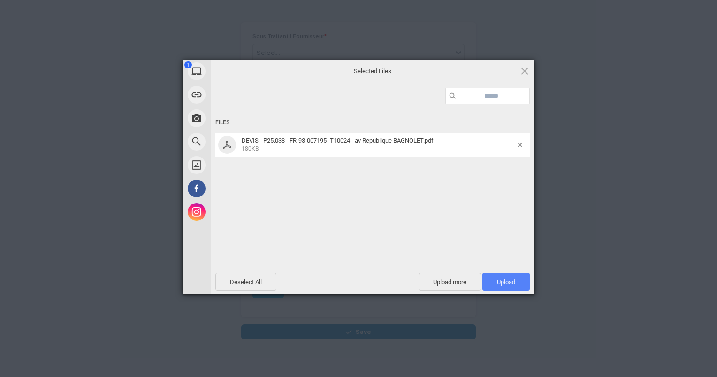
click at [515, 283] on span "Upload 1" at bounding box center [505, 282] width 47 height 18
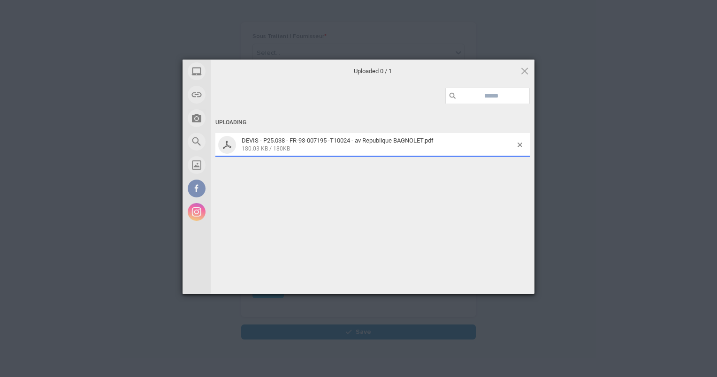
scroll to position [79, 0]
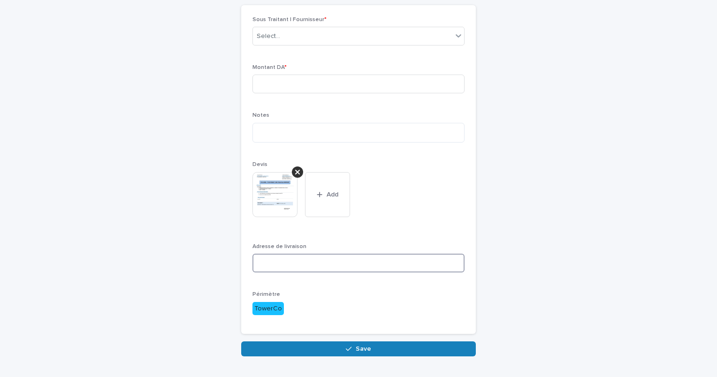
click at [347, 262] on input at bounding box center [358, 263] width 212 height 19
paste input "**********"
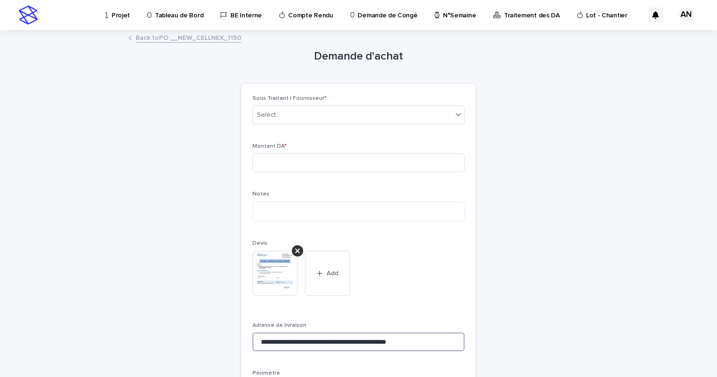
type input "**********"
click at [335, 161] on input at bounding box center [358, 162] width 212 height 19
type input "****"
click at [344, 120] on div "Select..." at bounding box center [352, 114] width 199 height 15
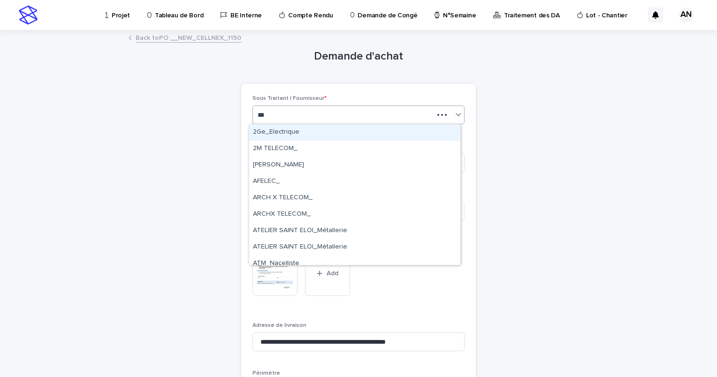
type input "****"
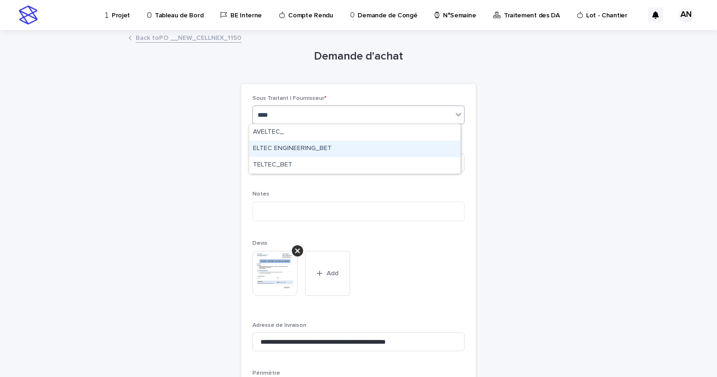
click at [318, 154] on div "ELTEC ENGINEERING_BET" at bounding box center [354, 149] width 211 height 16
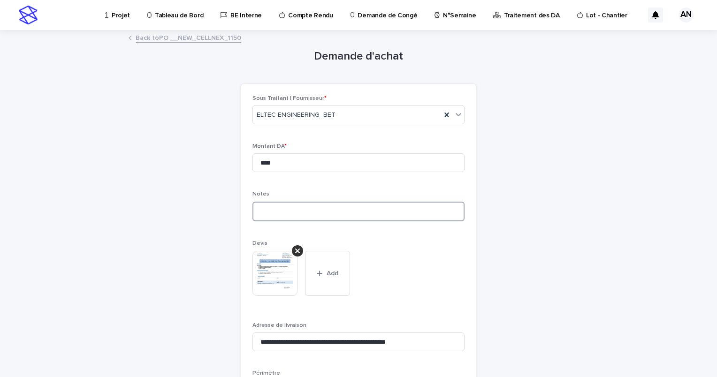
click at [285, 210] on textarea at bounding box center [358, 212] width 212 height 20
type textarea "*"
click at [392, 257] on div "This file cannot be opened Download File Add" at bounding box center [358, 277] width 212 height 53
click at [375, 219] on textarea "**********" at bounding box center [358, 212] width 212 height 20
click at [417, 208] on textarea "**********" at bounding box center [358, 212] width 212 height 20
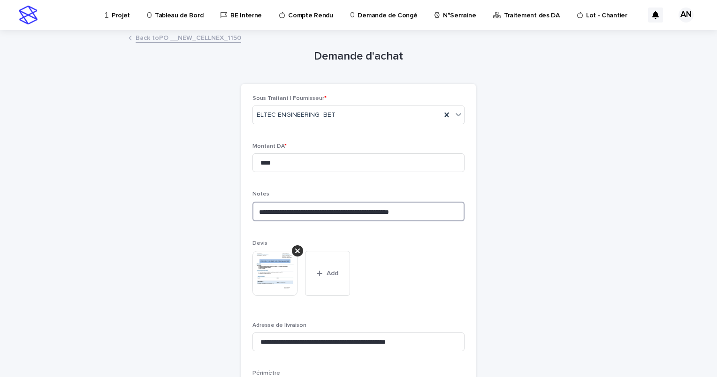
type textarea "**********"
click at [535, 208] on div "**********" at bounding box center [359, 233] width 460 height 404
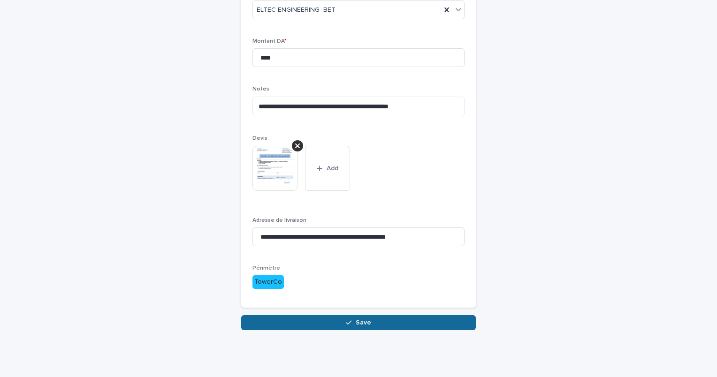
click at [362, 324] on span "Save" at bounding box center [363, 322] width 15 height 7
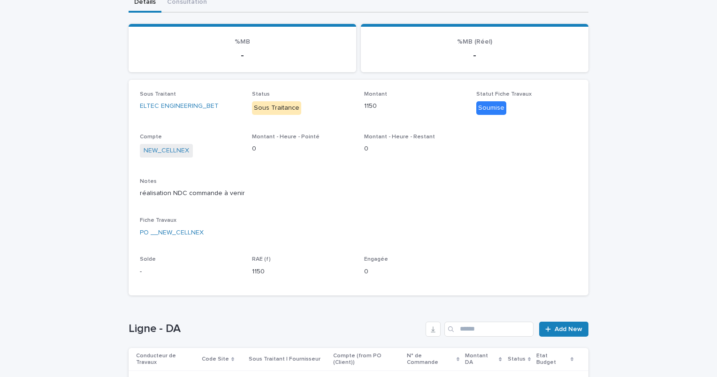
scroll to position [187, 0]
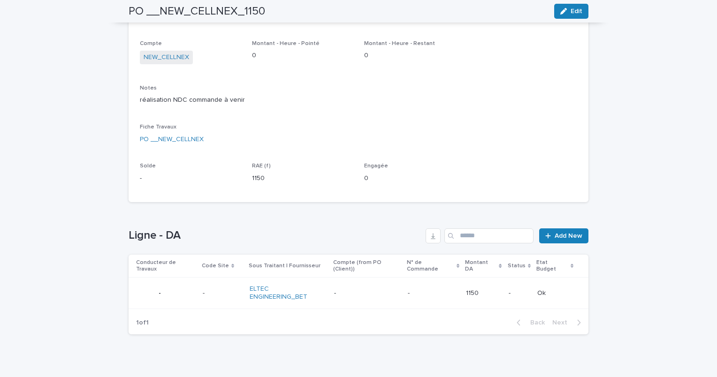
click at [219, 289] on p at bounding box center [222, 293] width 39 height 8
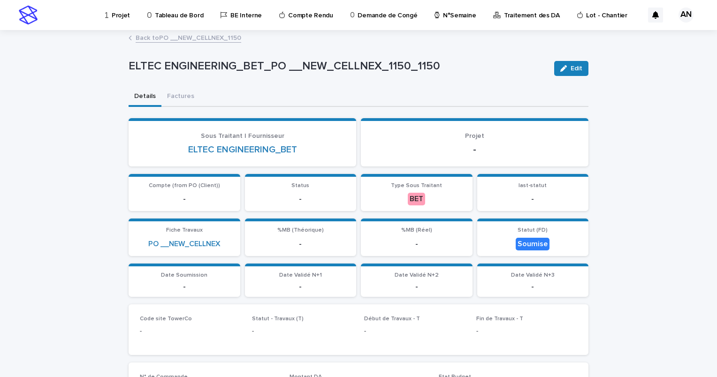
click at [199, 36] on link "Back to PO __NEW_CELLNEX_1150" at bounding box center [189, 37] width 106 height 11
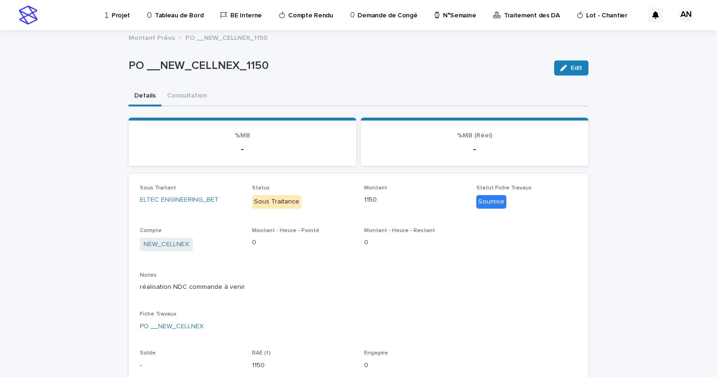
scroll to position [187, 0]
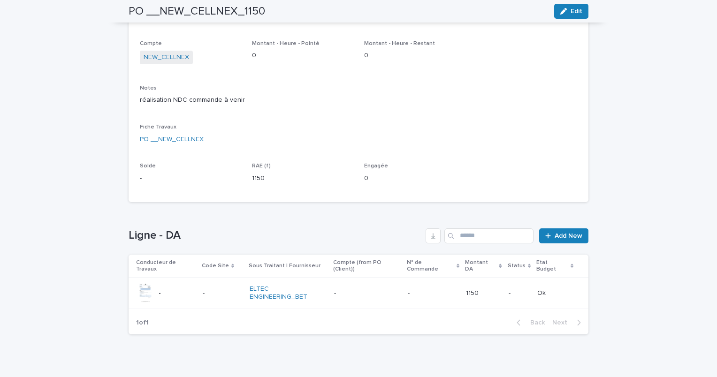
click at [199, 283] on td "- -" at bounding box center [222, 293] width 47 height 31
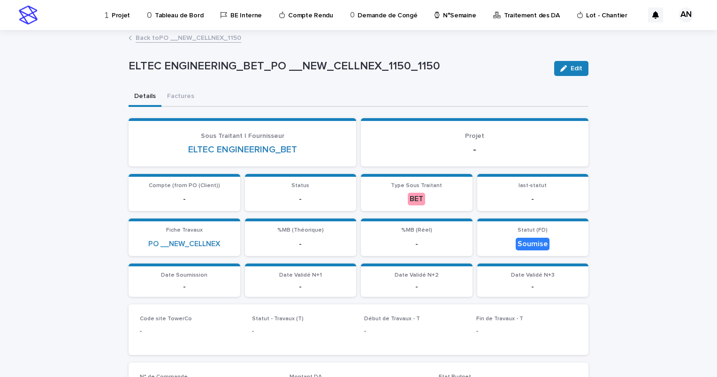
click at [157, 38] on link "Back to PO __NEW_CELLNEX_1150" at bounding box center [189, 37] width 106 height 11
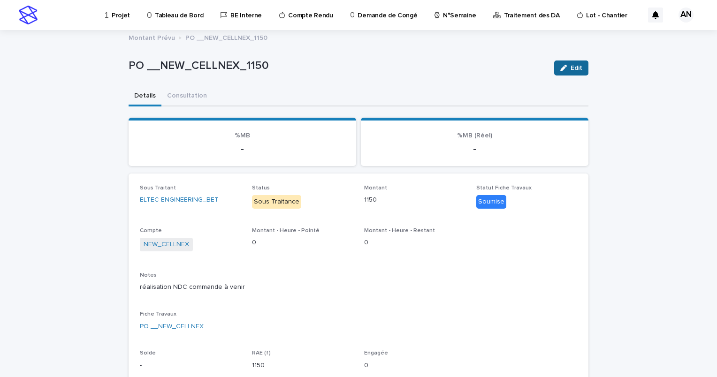
click at [576, 71] on span "Edit" at bounding box center [576, 68] width 12 height 7
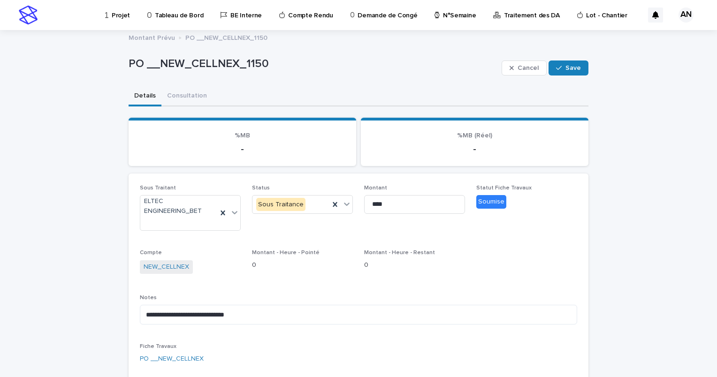
click at [125, 15] on p "Projet" at bounding box center [121, 10] width 18 height 20
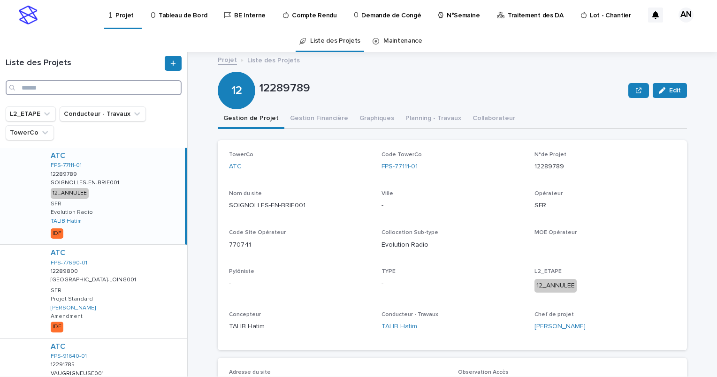
click at [66, 85] on input "Search" at bounding box center [94, 87] width 176 height 15
paste input "**********"
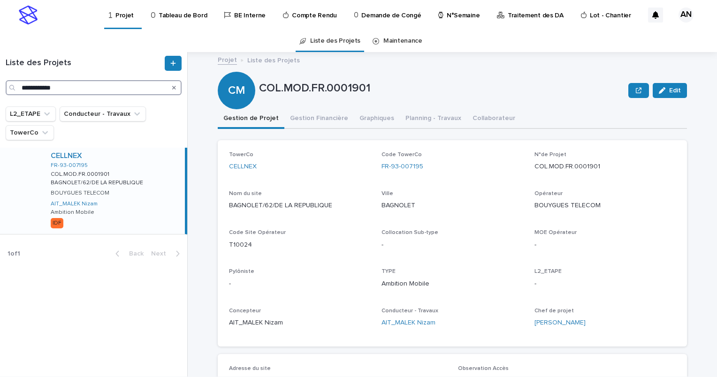
type input "**********"
click at [146, 169] on div "CELLNEX FR-93-007195 COL.MOD.FR.0001901 COL.MOD.FR.0001901 BAGNOLET/62/DE LA RE…" at bounding box center [114, 191] width 142 height 86
click at [663, 91] on div "button" at bounding box center [664, 90] width 10 height 7
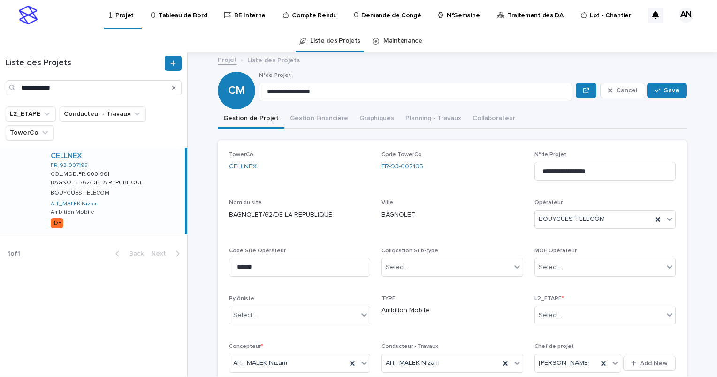
scroll to position [47, 0]
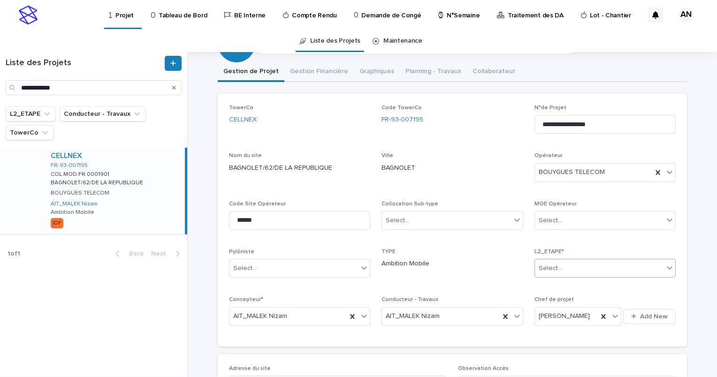
click at [591, 271] on div "Select..." at bounding box center [599, 268] width 129 height 15
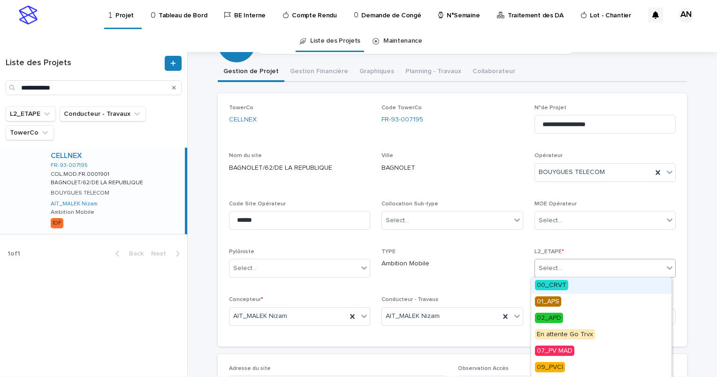
click at [591, 271] on div "Select..." at bounding box center [599, 268] width 129 height 15
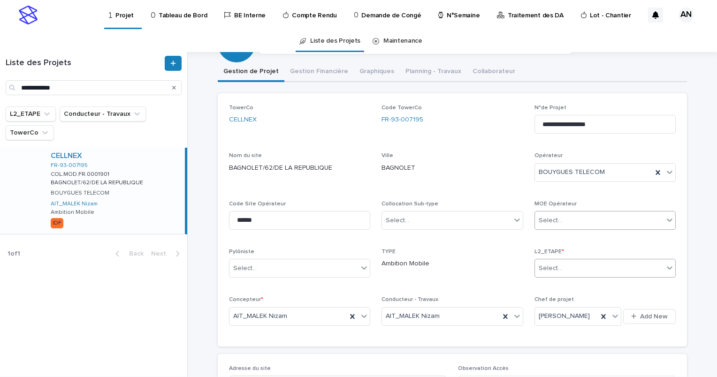
click at [592, 219] on div "Select..." at bounding box center [599, 220] width 129 height 15
click at [505, 182] on span "Ville BAGNOLET" at bounding box center [451, 170] width 141 height 37
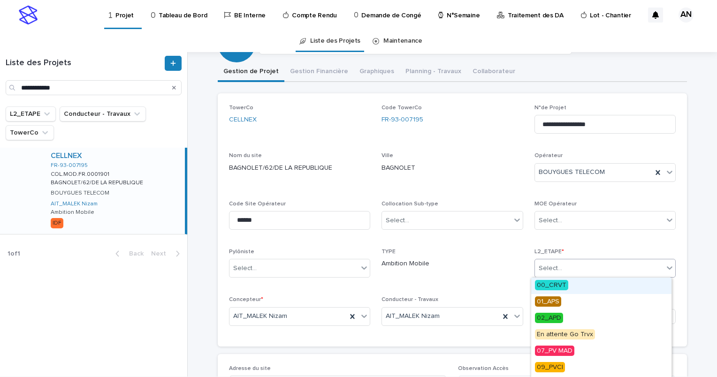
click at [583, 265] on div "Select..." at bounding box center [599, 268] width 129 height 15
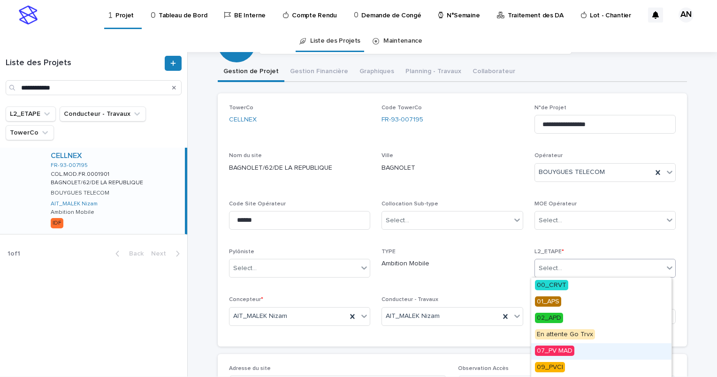
click at [560, 351] on span "07_PV MAD" at bounding box center [554, 351] width 39 height 10
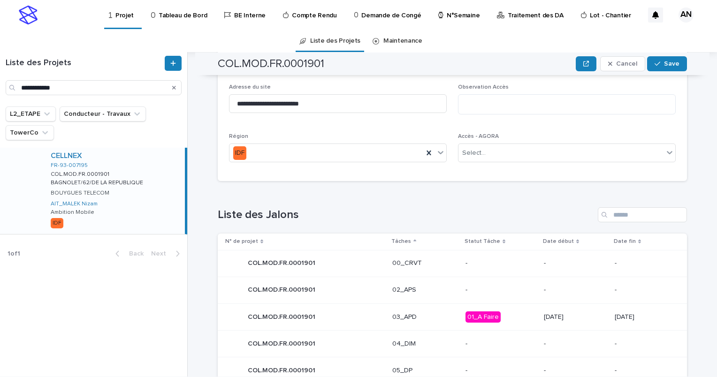
scroll to position [188, 0]
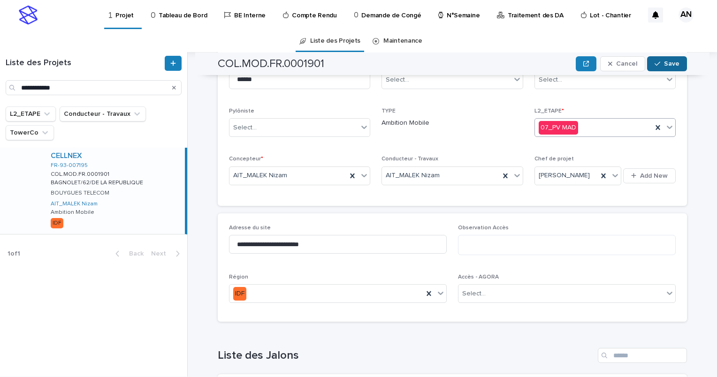
click at [657, 64] on icon "button" at bounding box center [657, 64] width 6 height 7
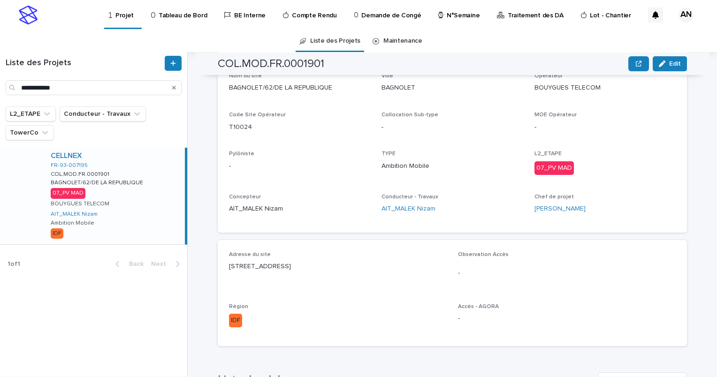
scroll to position [0, 0]
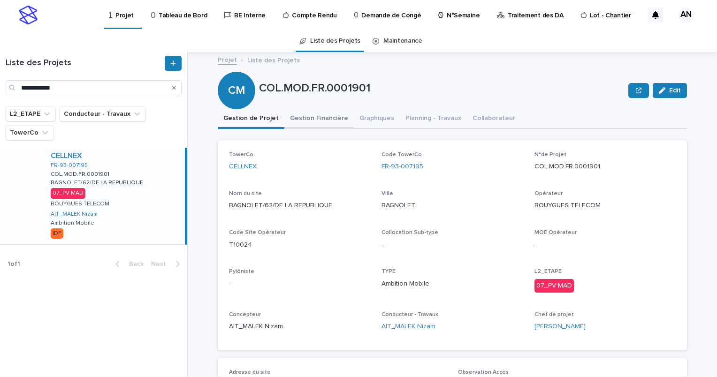
click at [310, 116] on button "Gestion Financière" at bounding box center [318, 119] width 69 height 20
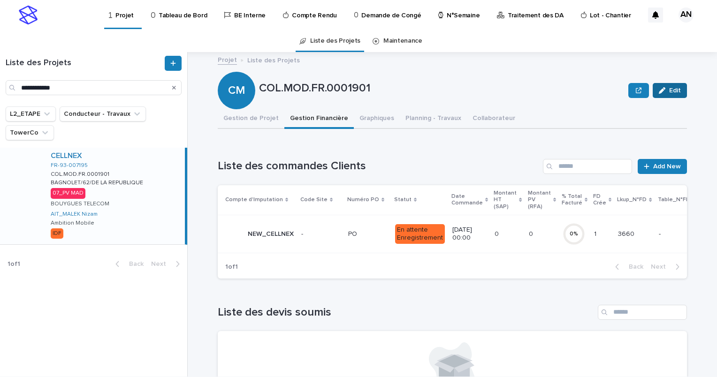
click at [674, 93] on span "Edit" at bounding box center [675, 90] width 12 height 7
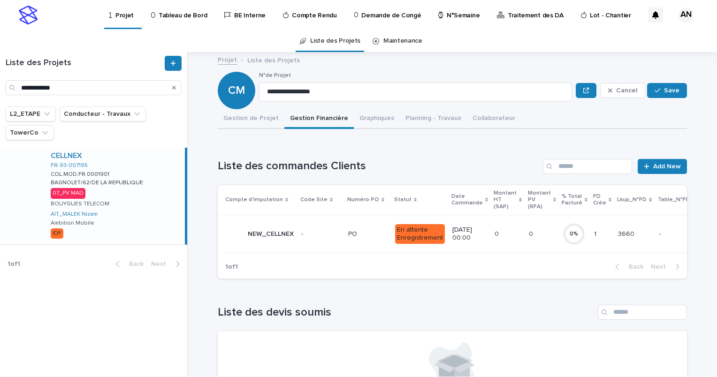
click at [327, 235] on p at bounding box center [320, 234] width 39 height 8
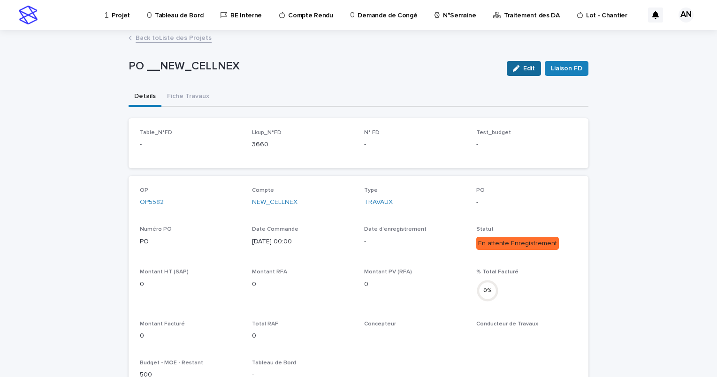
click at [523, 69] on span "Edit" at bounding box center [529, 68] width 12 height 7
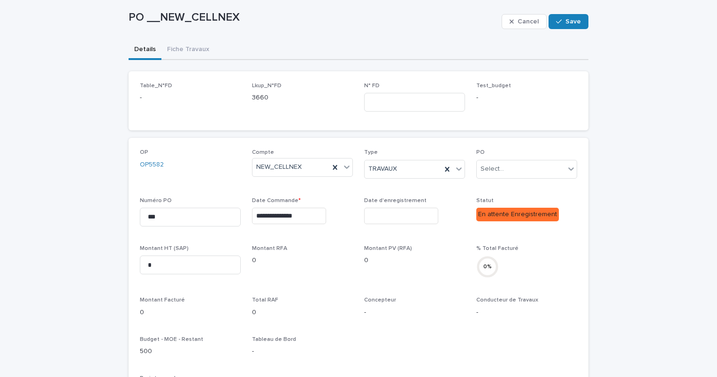
scroll to position [94, 0]
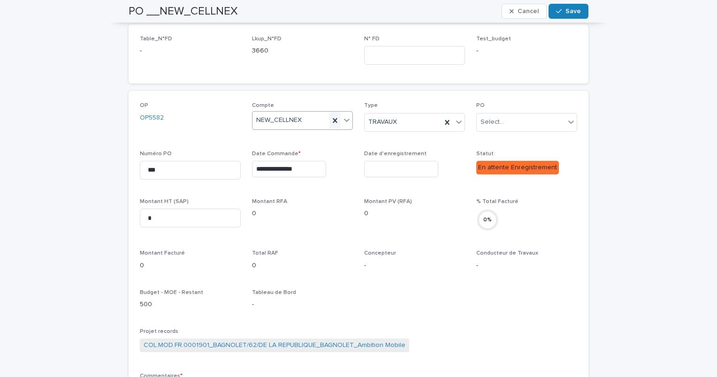
click at [333, 118] on icon at bounding box center [335, 120] width 4 height 5
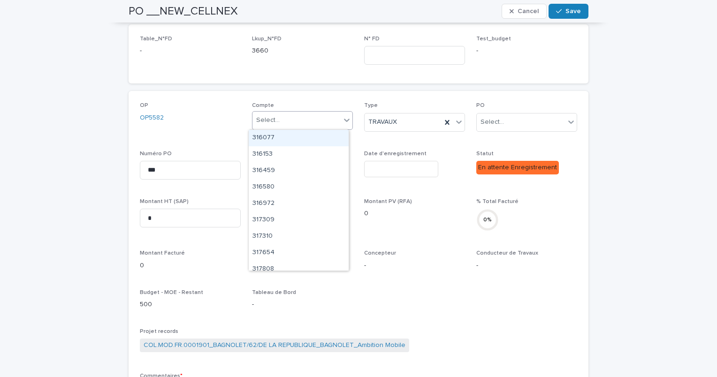
click at [298, 118] on div "Select..." at bounding box center [296, 120] width 88 height 15
paste input "******"
type input "******"
click at [279, 137] on div "977166" at bounding box center [299, 138] width 100 height 16
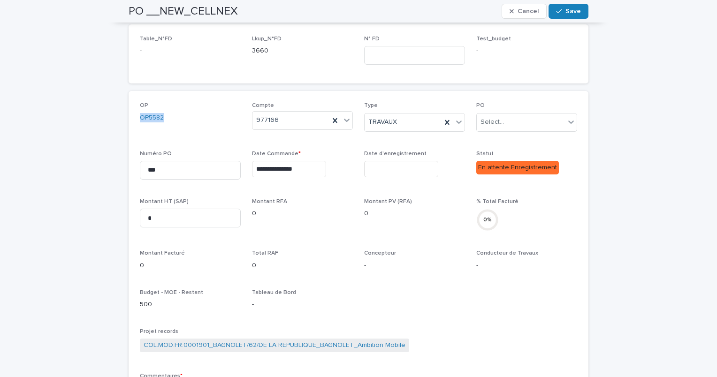
drag, startPoint x: 166, startPoint y: 118, endPoint x: 130, endPoint y: 123, distance: 35.6
click at [130, 123] on div "**********" at bounding box center [359, 280] width 460 height 379
copy link "OP5582"
drag, startPoint x: 172, startPoint y: 171, endPoint x: 130, endPoint y: 167, distance: 41.4
click at [130, 167] on div "**********" at bounding box center [359, 280] width 460 height 379
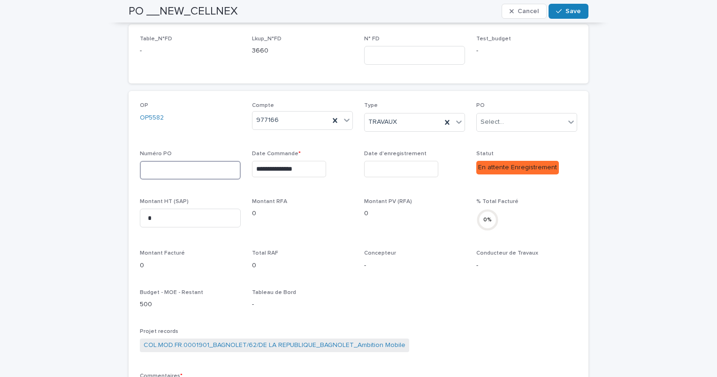
paste input "******"
type input "******"
click at [524, 121] on div "Select..." at bounding box center [521, 121] width 88 height 15
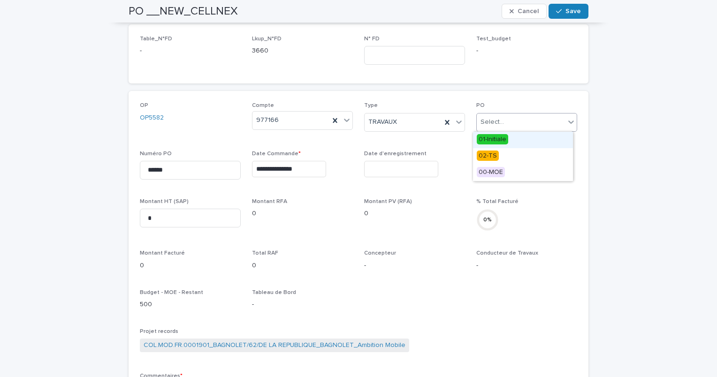
click at [509, 140] on div "01-Initiale" at bounding box center [523, 140] width 100 height 16
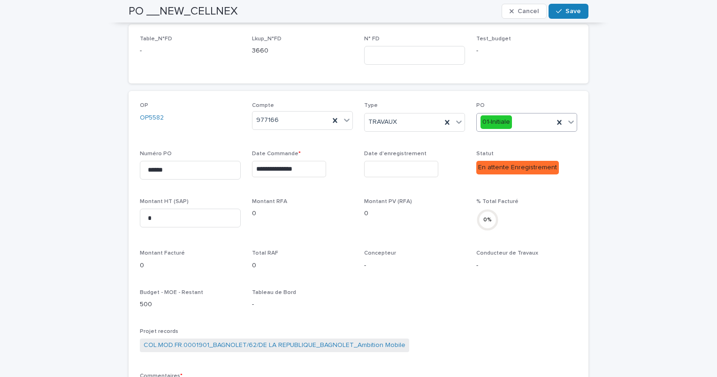
scroll to position [0, 0]
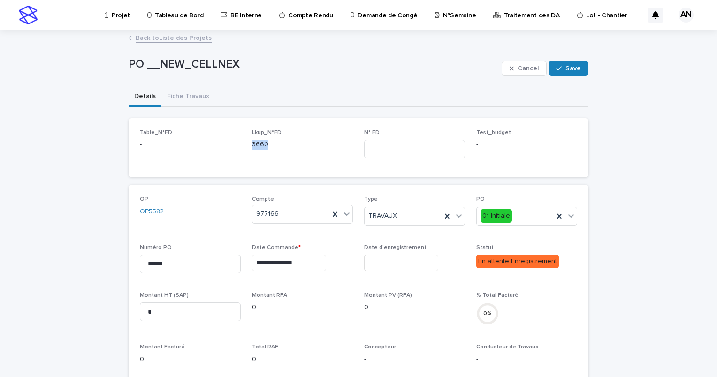
drag, startPoint x: 247, startPoint y: 144, endPoint x: 271, endPoint y: 144, distance: 23.9
click at [271, 144] on div "Table_N°FD - Lkup_N°FD 3660 N° FD Test_budget -" at bounding box center [358, 147] width 437 height 37
drag, startPoint x: 271, startPoint y: 144, endPoint x: 284, endPoint y: 159, distance: 19.3
click at [284, 159] on span "Lkup_N°FD 3660" at bounding box center [302, 147] width 101 height 37
click at [565, 69] on span "Save" at bounding box center [572, 68] width 15 height 7
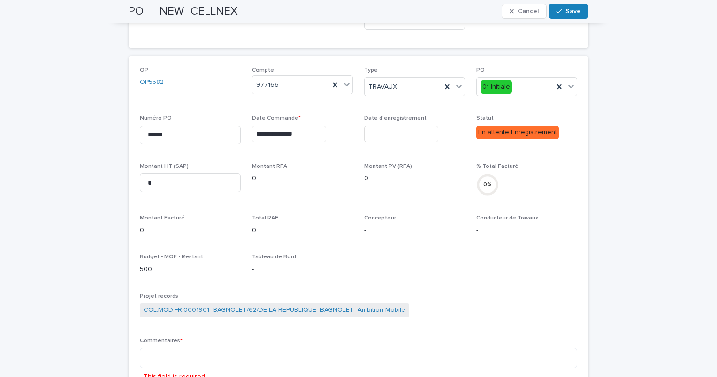
scroll to position [184, 0]
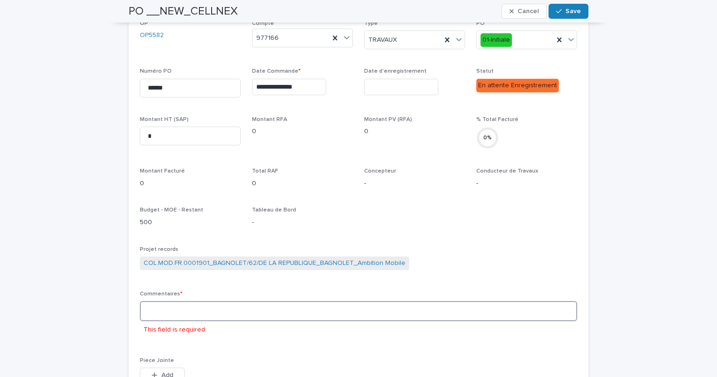
click at [265, 309] on textarea at bounding box center [358, 311] width 437 height 20
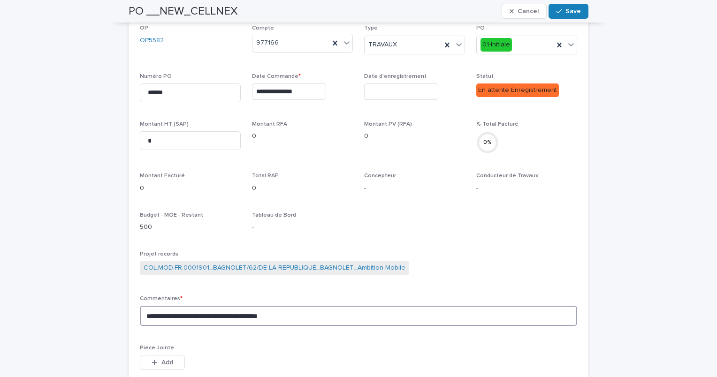
scroll to position [0, 0]
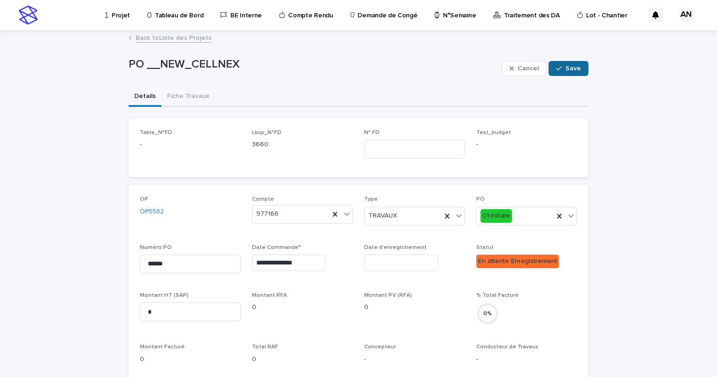
type textarea "**********"
click at [572, 65] on span "Save" at bounding box center [572, 68] width 15 height 7
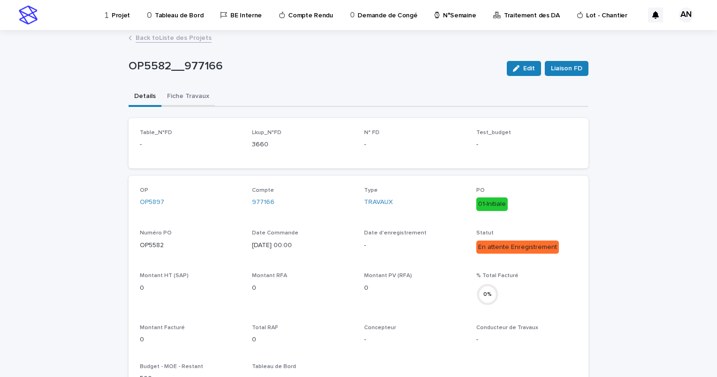
click at [182, 103] on button "Fiche Travaux" at bounding box center [187, 97] width 53 height 20
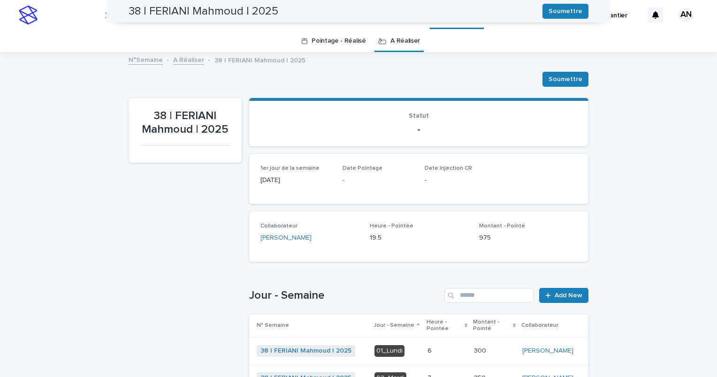
scroll to position [201, 0]
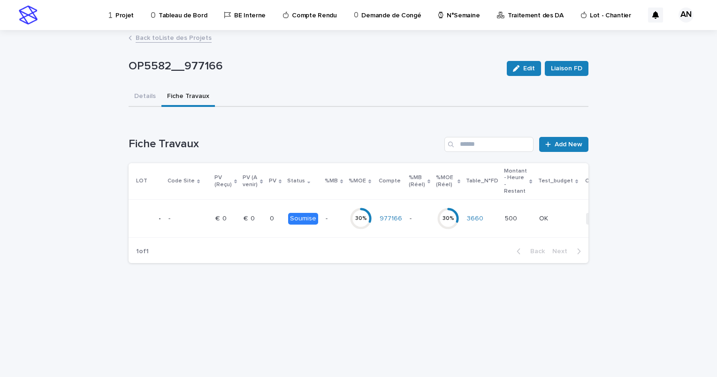
click at [190, 216] on p at bounding box center [187, 219] width 39 height 8
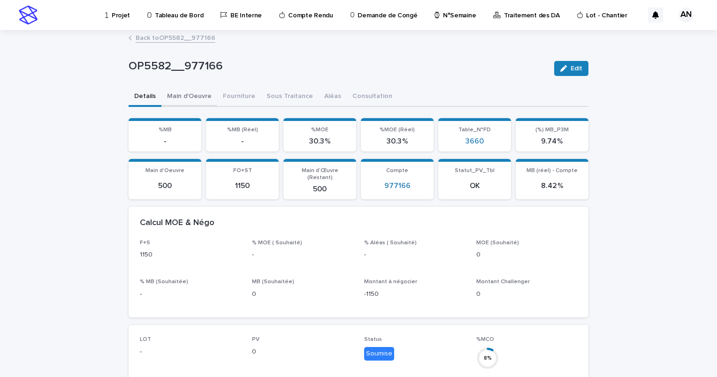
click at [179, 96] on button "Main d'Oeuvre" at bounding box center [189, 97] width 56 height 20
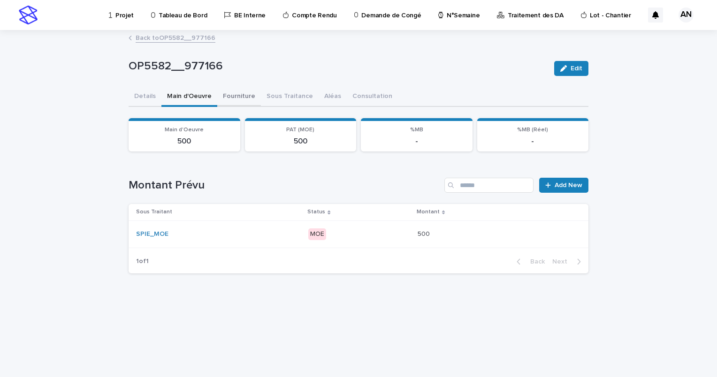
click at [248, 96] on button "Fourniture" at bounding box center [239, 97] width 44 height 20
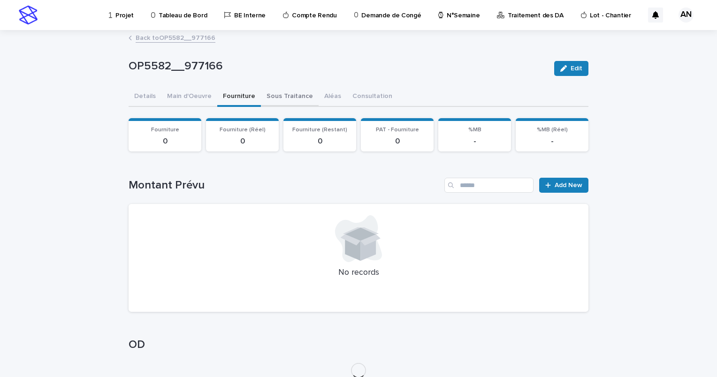
click at [288, 91] on button "Sous Traitance" at bounding box center [290, 97] width 58 height 20
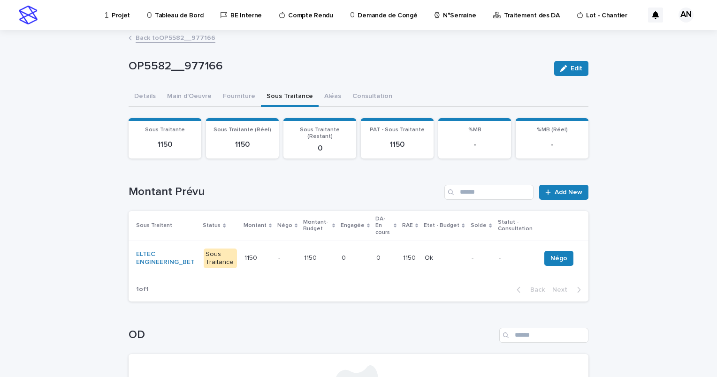
click at [120, 13] on p "Projet" at bounding box center [121, 10] width 18 height 20
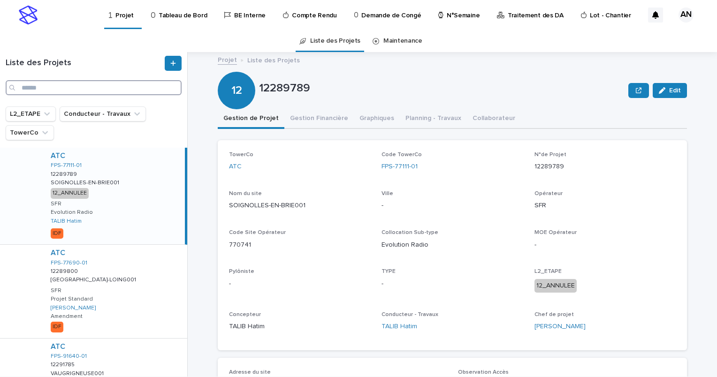
click at [108, 91] on input "Search" at bounding box center [94, 87] width 176 height 15
paste input "**********"
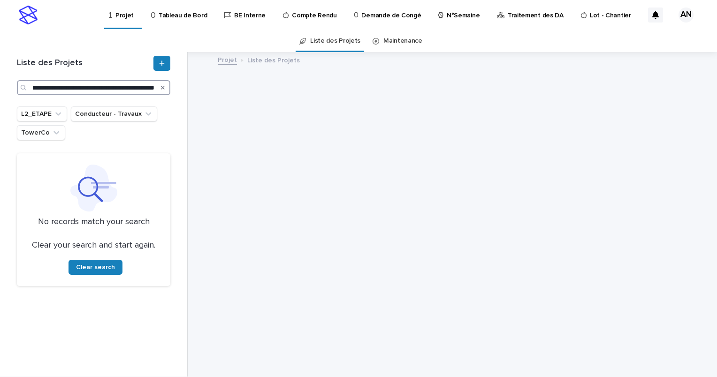
type input "**********"
click at [174, 88] on div "**********" at bounding box center [93, 75] width 165 height 39
click at [162, 86] on icon "Search" at bounding box center [163, 88] width 4 height 4
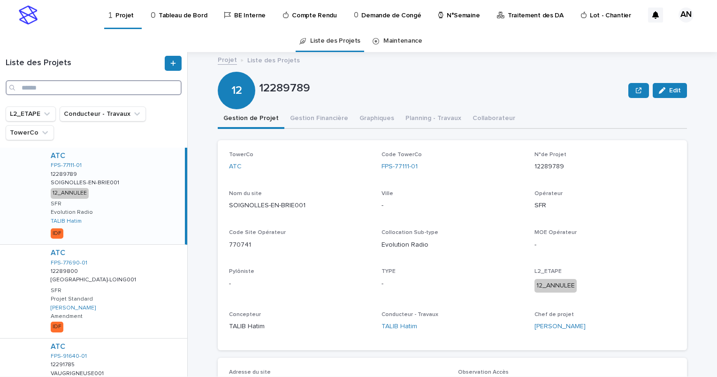
click at [89, 90] on input "Search" at bounding box center [94, 87] width 176 height 15
paste input "**********"
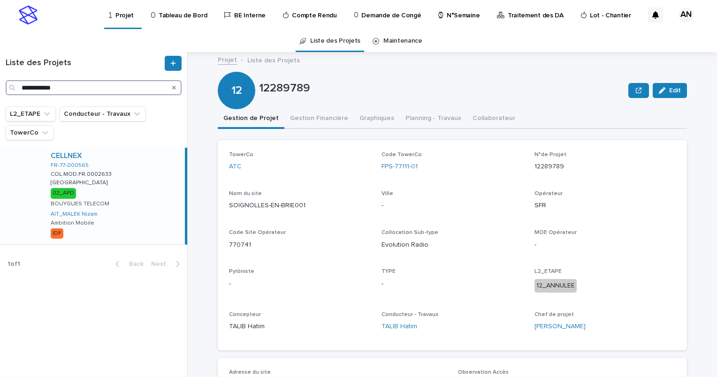
type input "**********"
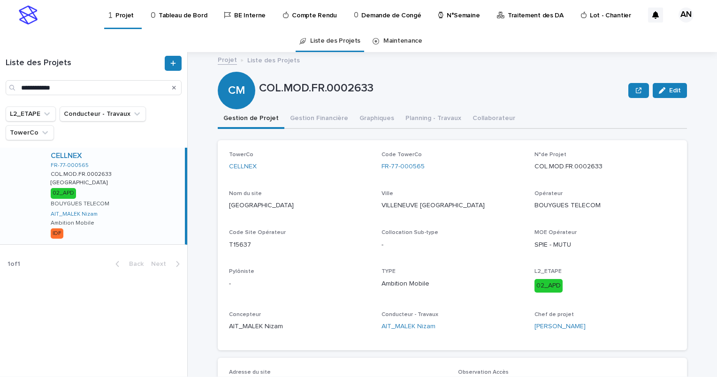
click at [172, 90] on div "Search" at bounding box center [174, 87] width 15 height 15
click at [175, 89] on icon "Search" at bounding box center [174, 88] width 4 height 4
click at [135, 90] on input "Search" at bounding box center [94, 87] width 176 height 15
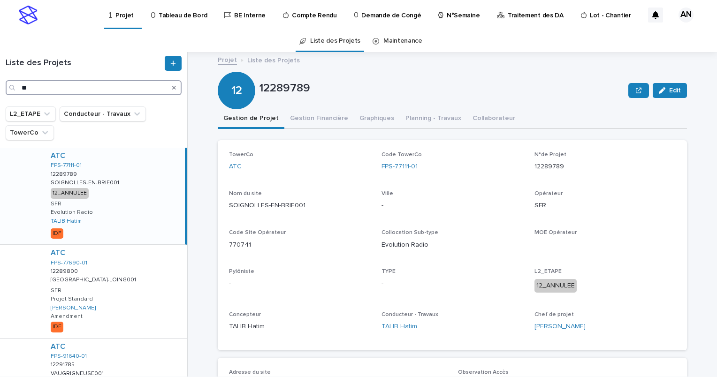
type input "*"
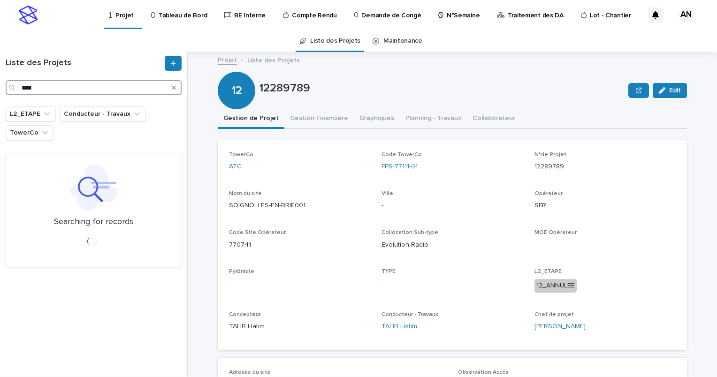
type input "****"
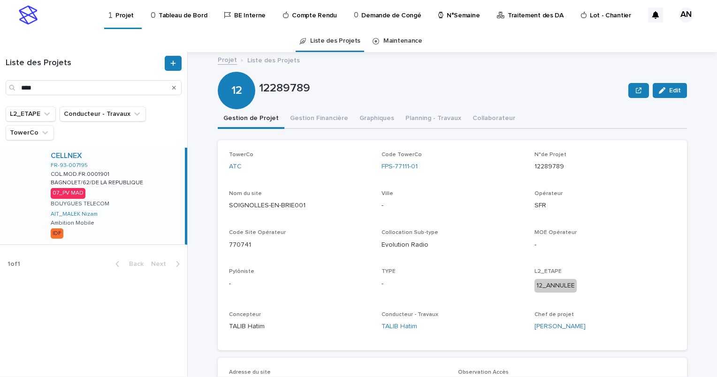
click at [145, 193] on div "CELLNEX FR-93-007195 COL.MOD.FR.0001901 COL.MOD.FR.0001901 BAGNOLET/62/DE LA RE…" at bounding box center [114, 196] width 142 height 97
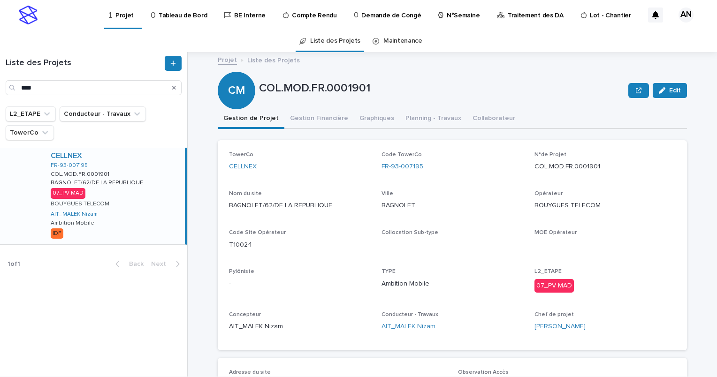
drag, startPoint x: 406, startPoint y: 167, endPoint x: 373, endPoint y: 169, distance: 32.4
click at [373, 169] on div "TowerCo CELLNEX Code TowerCo FR-93-007195 N°de Projet COL.MOD.FR.0001901 Nom du…" at bounding box center [452, 245] width 447 height 188
copy link "FR-93-007195"
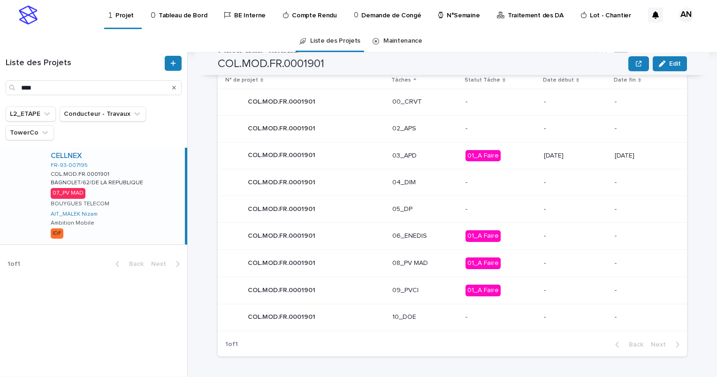
scroll to position [350, 0]
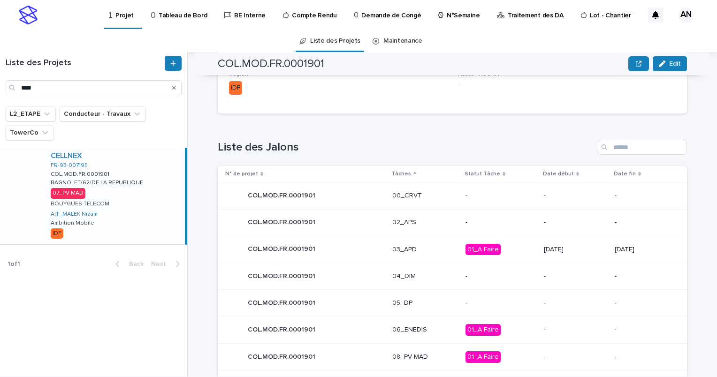
click at [427, 253] on div "03_APD" at bounding box center [424, 249] width 65 height 15
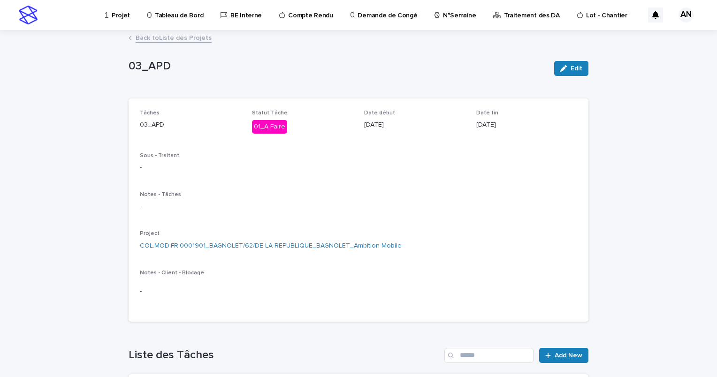
click at [186, 38] on link "Back to Liste des Projets" at bounding box center [174, 37] width 76 height 11
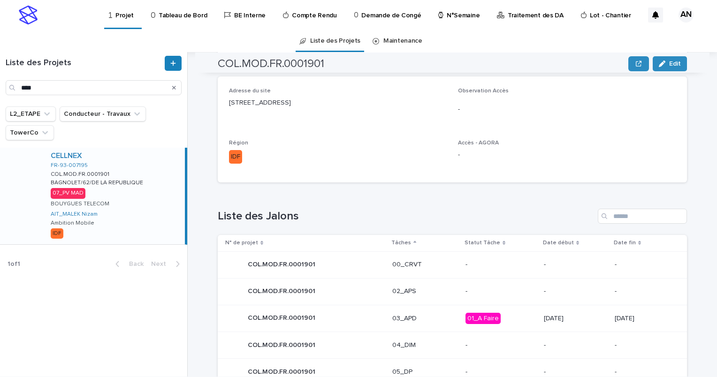
scroll to position [422, 0]
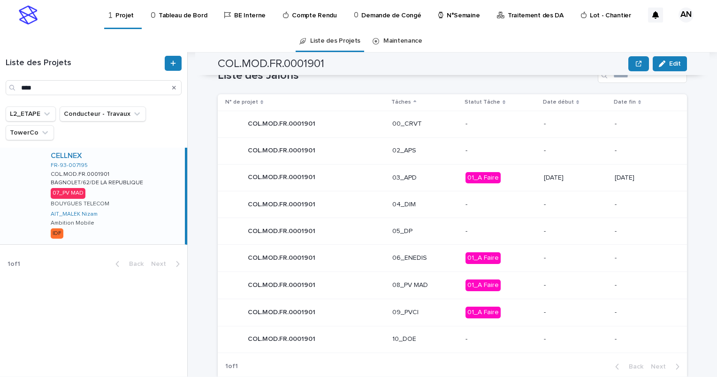
click at [353, 174] on div "COL.MOD.FR.0001901 COL.MOD.FR.0001901" at bounding box center [304, 177] width 159 height 19
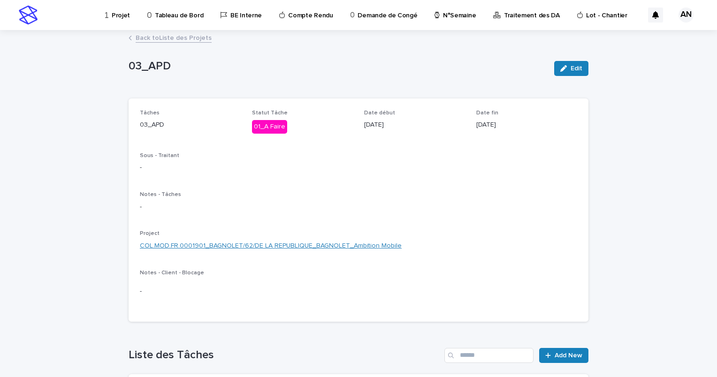
scroll to position [201, 0]
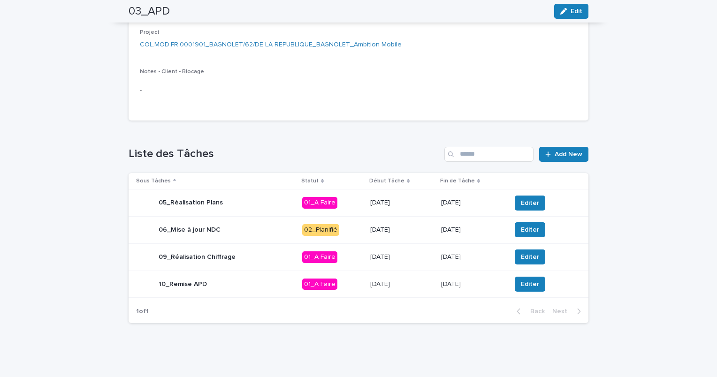
click at [264, 258] on div "09_Réalisation Chiffrage" at bounding box center [215, 257] width 159 height 19
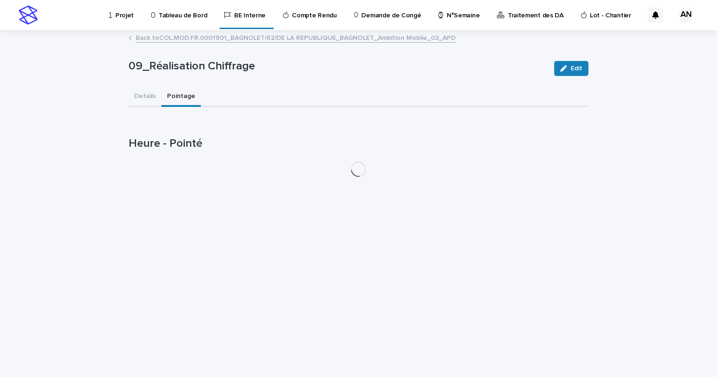
click at [182, 95] on button "Pointage" at bounding box center [180, 97] width 39 height 20
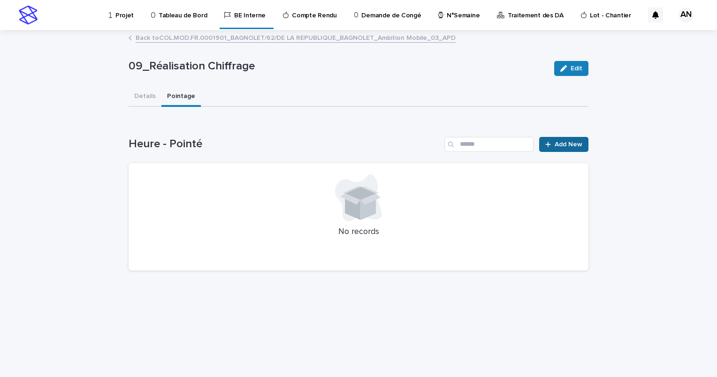
click at [567, 146] on span "Add New" at bounding box center [568, 144] width 28 height 7
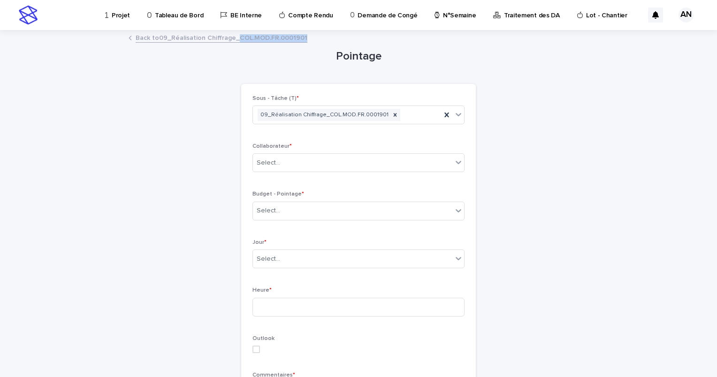
drag, startPoint x: 298, startPoint y: 37, endPoint x: 233, endPoint y: 40, distance: 65.3
click at [233, 40] on div "Back to 09_Réalisation Chiffrage_COL.MOD.FR.0001901" at bounding box center [358, 38] width 469 height 13
copy link "COL.MOD.FR.0001901"
click at [321, 211] on div "Select..." at bounding box center [352, 210] width 199 height 15
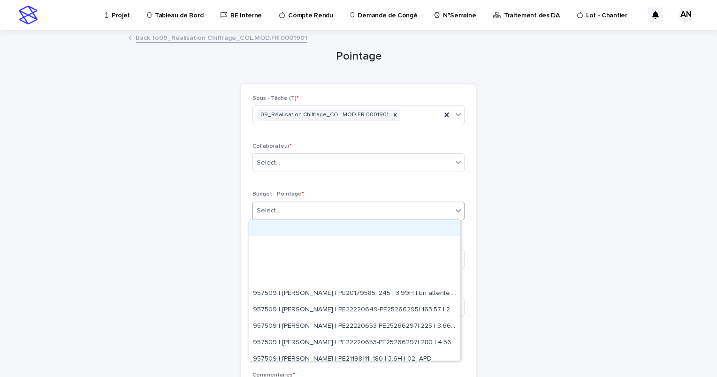
paste input "**********"
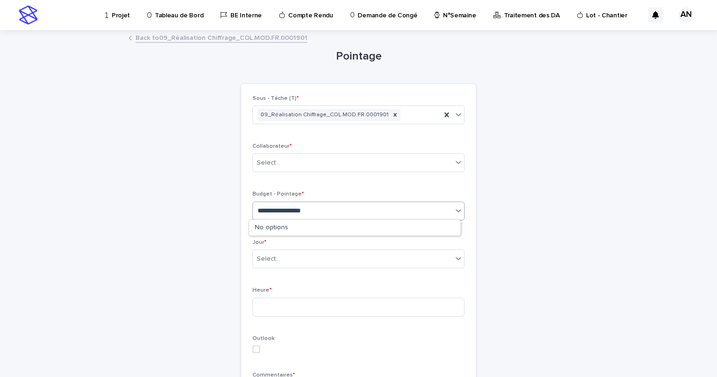
type input "**********"
click at [260, 39] on link "Back to 09_Réalisation Chiffrage_COL.MOD.FR.0001901" at bounding box center [222, 37] width 172 height 11
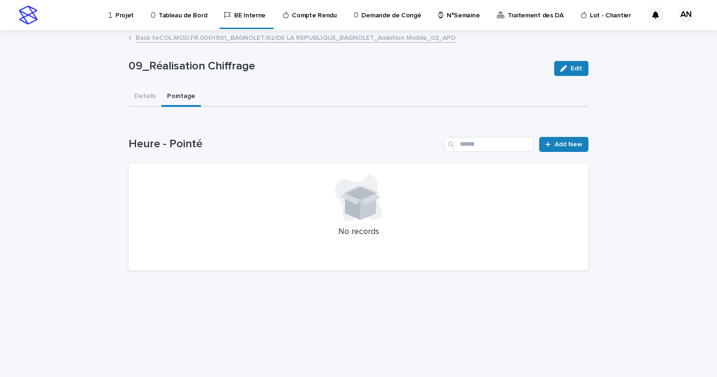
click at [119, 19] on p "Projet" at bounding box center [124, 10] width 18 height 20
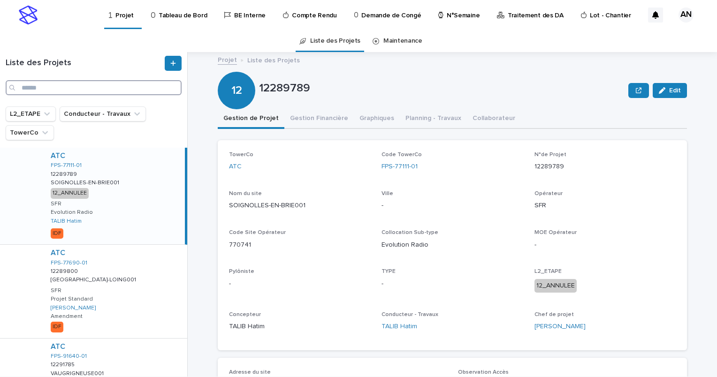
click at [125, 84] on input "Search" at bounding box center [94, 87] width 176 height 15
paste input "**********"
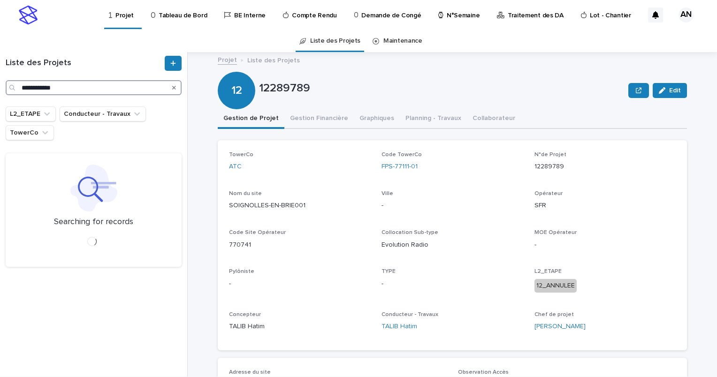
type input "**********"
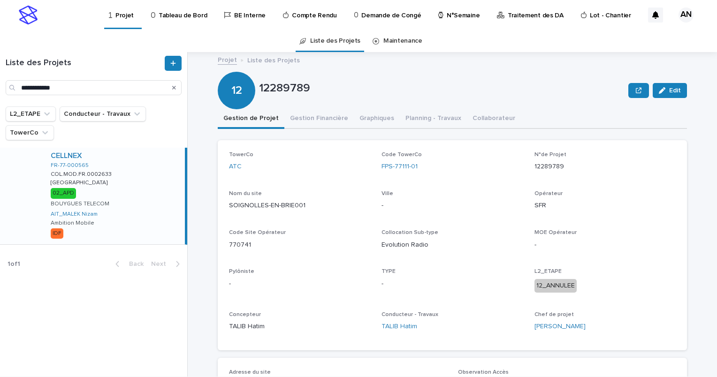
click at [141, 172] on div "CELLNEX FR-77-000565 COL.MOD.FR.0002633 COL.MOD.FR.0002633 [GEOGRAPHIC_DATA] [G…" at bounding box center [114, 196] width 142 height 97
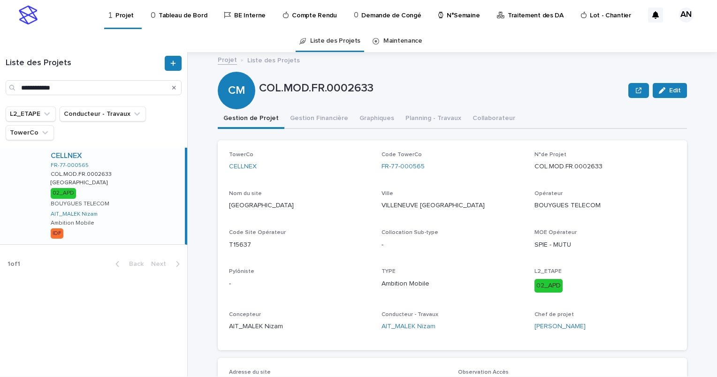
click at [142, 172] on div "CELLNEX FR-77-000565 COL.MOD.FR.0002633 COL.MOD.FR.0002633 [GEOGRAPHIC_DATA] [G…" at bounding box center [114, 196] width 142 height 97
drag, startPoint x: 428, startPoint y: 167, endPoint x: 375, endPoint y: 171, distance: 52.7
click at [375, 171] on div "TowerCo CELLNEX Code TowerCo FR-77-000565 N°de Projet COL.MOD.FR.0002633 Nom du…" at bounding box center [452, 245] width 447 height 188
copy link "FR-77-000565"
drag, startPoint x: 570, startPoint y: 167, endPoint x: 532, endPoint y: 167, distance: 38.5
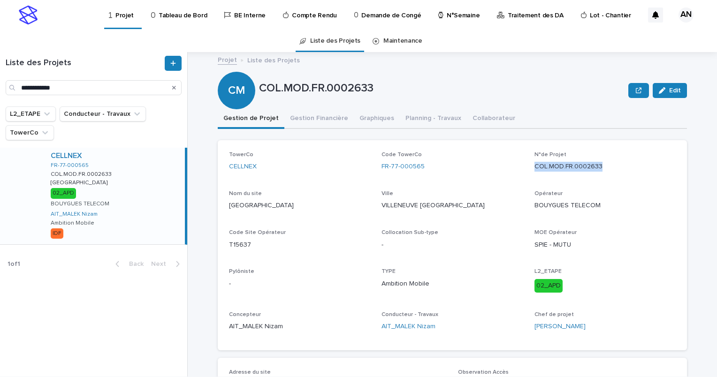
click at [534, 167] on p "COL.MOD.FR.0002633" at bounding box center [604, 167] width 141 height 10
copy p "COL.MOD.FR.0002633"
click at [223, 247] on div "TowerCo CELLNEX Code TowerCo FR-77-000565 N°de Projet COL.MOD.FR.0002633 Nom du…" at bounding box center [452, 245] width 469 height 210
copy p "T15637"
drag, startPoint x: 590, startPoint y: 208, endPoint x: 531, endPoint y: 205, distance: 59.2
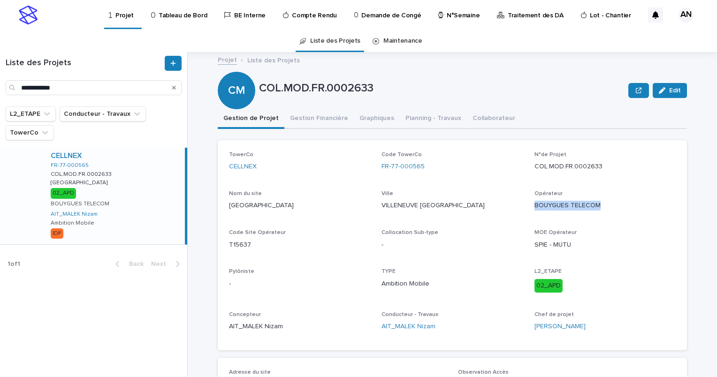
click at [534, 205] on p "BOUYGUES TELECOM" at bounding box center [604, 206] width 141 height 10
copy p "BOUYGUES TELECOM"
click at [174, 87] on icon "Search" at bounding box center [174, 88] width 4 height 6
click at [130, 86] on input "Search" at bounding box center [94, 87] width 176 height 15
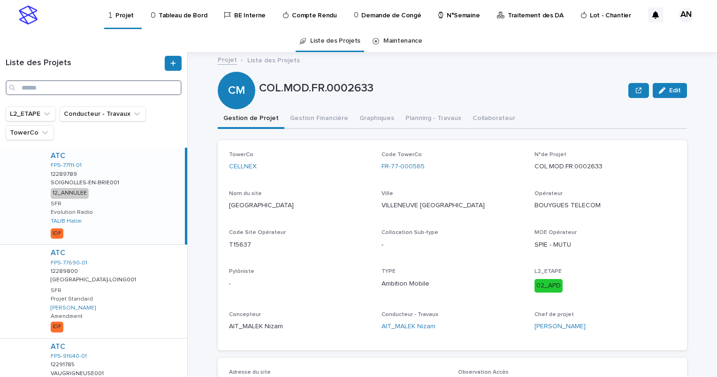
paste input "**********"
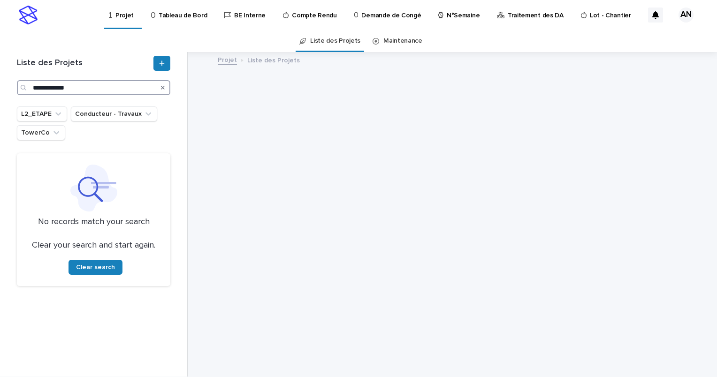
click at [36, 86] on input "**********" at bounding box center [93, 87] width 153 height 15
type input "**********"
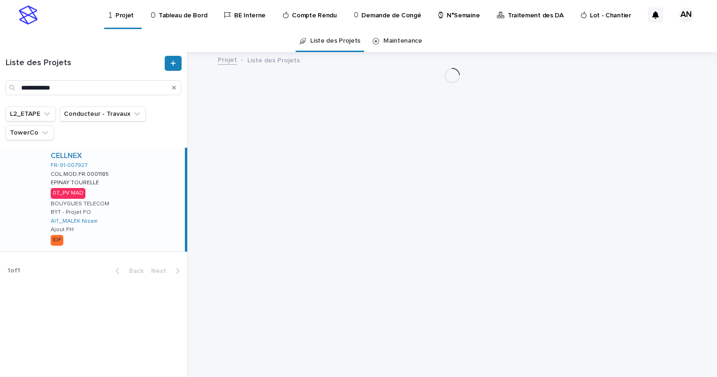
click at [144, 195] on div "CELLNEX FR-91-007927 COL.MOD.FR.0001185 COL.MOD.FR.0001185 EPINAY TOURELLE EPIN…" at bounding box center [114, 200] width 142 height 104
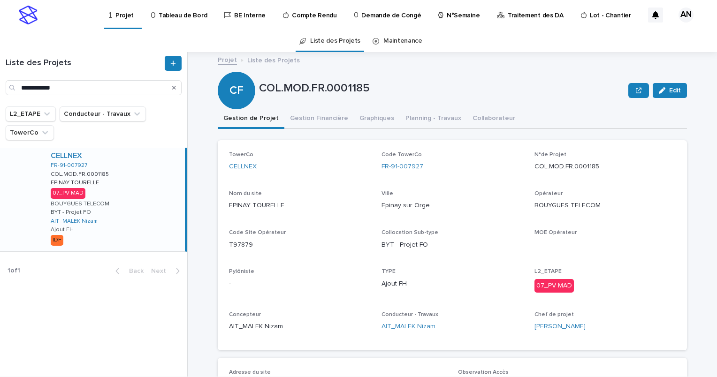
click at [174, 86] on icon "Search" at bounding box center [174, 88] width 4 height 6
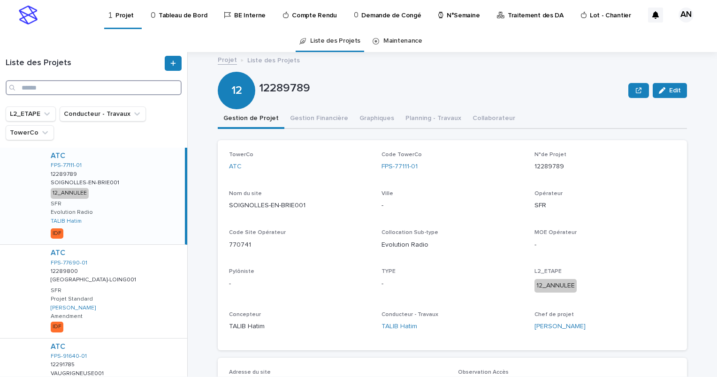
click at [65, 89] on input "Search" at bounding box center [94, 87] width 176 height 15
paste input "**********"
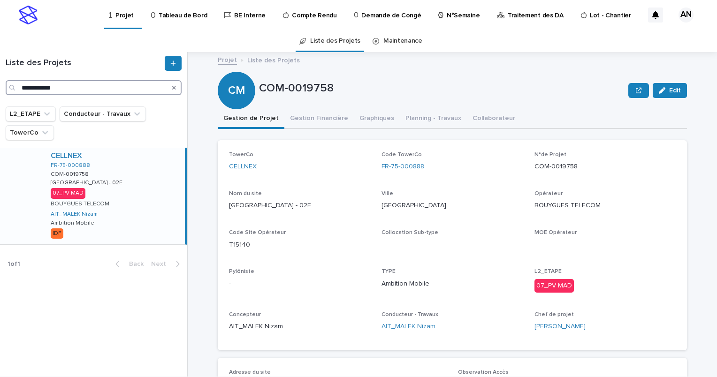
type input "**********"
click at [379, 83] on p "COM-0019758" at bounding box center [441, 89] width 365 height 14
click at [304, 120] on button "Gestion Financière" at bounding box center [318, 119] width 69 height 20
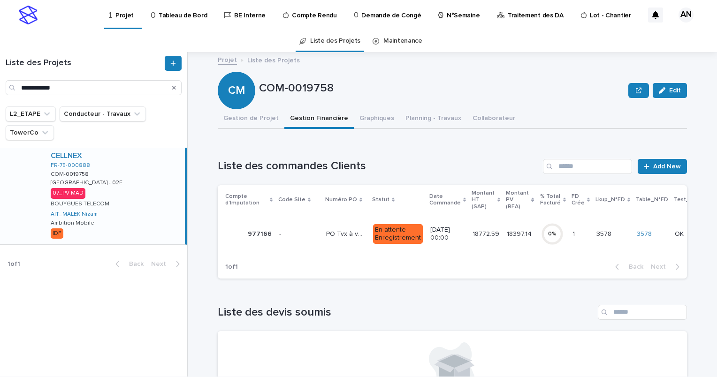
click at [309, 236] on p at bounding box center [298, 234] width 39 height 8
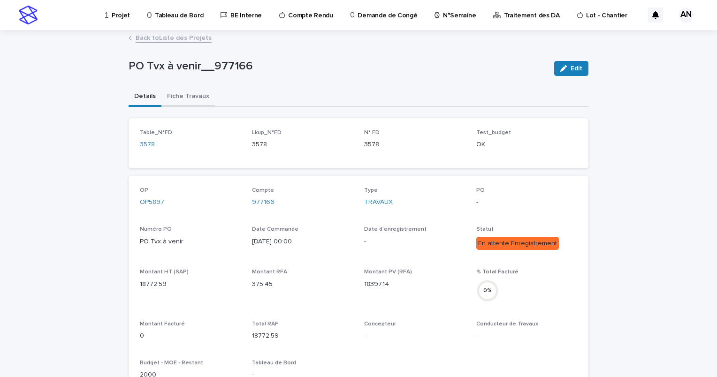
click at [191, 101] on button "Fiche Travaux" at bounding box center [187, 97] width 53 height 20
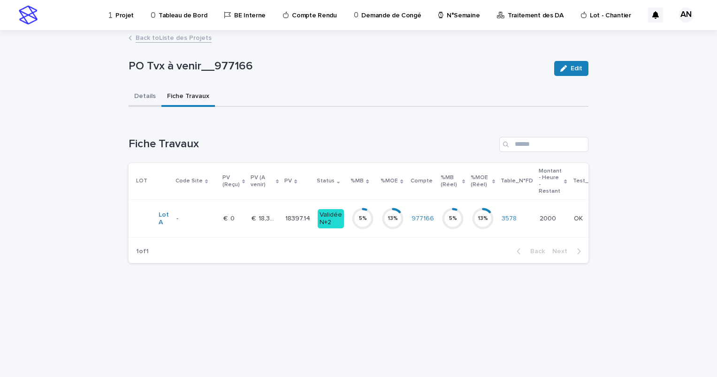
click at [152, 97] on button "Details" at bounding box center [145, 97] width 33 height 20
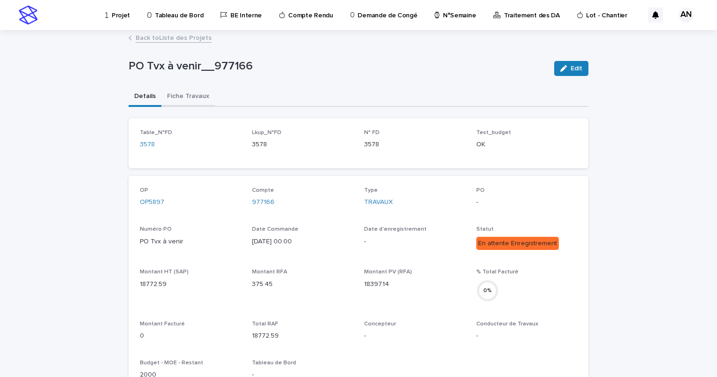
click at [189, 101] on button "Fiche Travaux" at bounding box center [187, 97] width 53 height 20
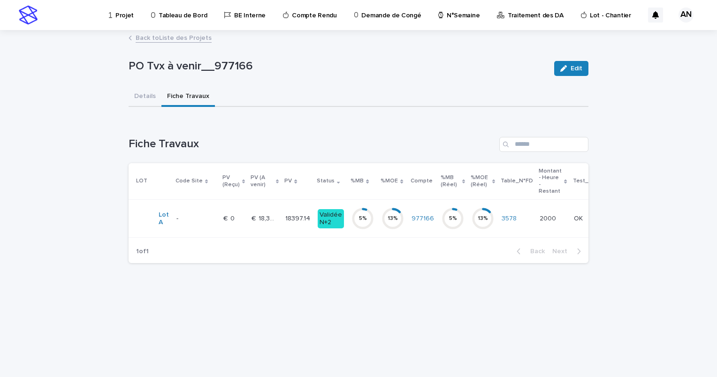
click at [229, 220] on p "€  0" at bounding box center [229, 218] width 13 height 10
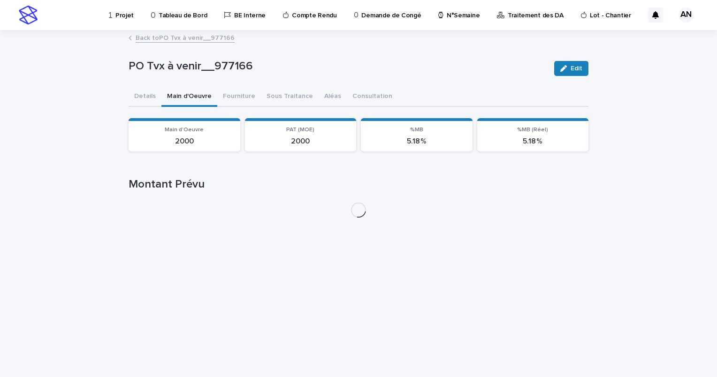
click at [197, 96] on button "Main d'Oeuvre" at bounding box center [189, 97] width 56 height 20
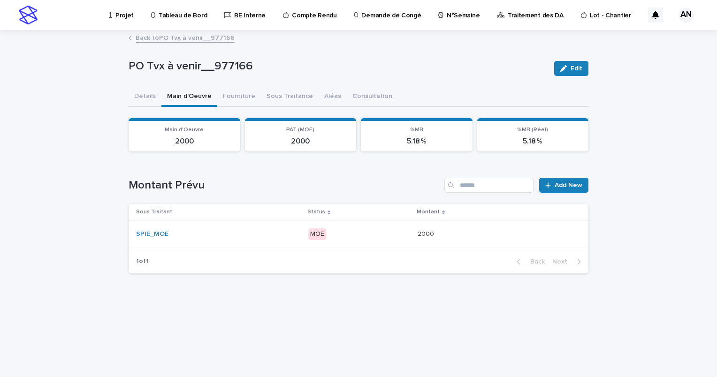
click at [265, 232] on div "SPIE_MOE" at bounding box center [218, 234] width 164 height 8
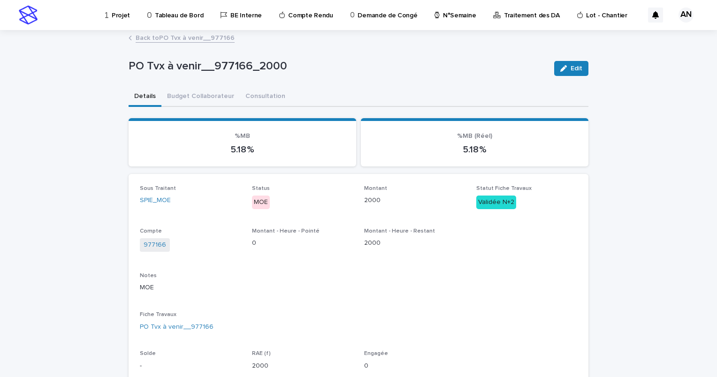
drag, startPoint x: 43, startPoint y: 112, endPoint x: 49, endPoint y: 116, distance: 6.8
click at [43, 112] on div "Loading... Saving… Loading... Saving… PO Tvx à venir__977166_2000 Edit PO Tvx à…" at bounding box center [358, 371] width 717 height 681
